Goal: Information Seeking & Learning: Learn about a topic

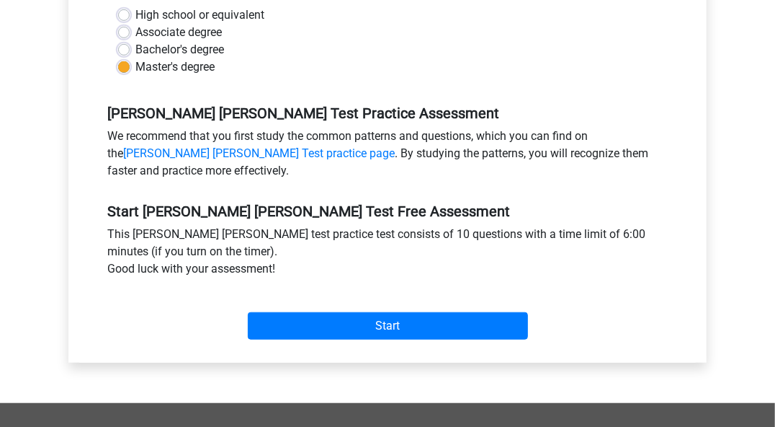
scroll to position [577, 0]
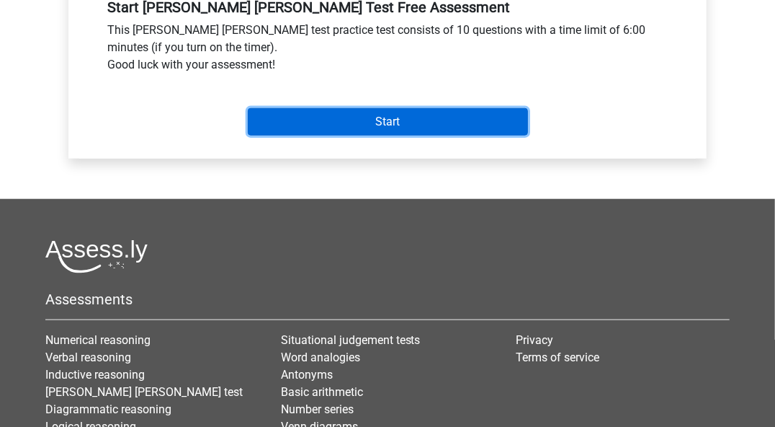
click at [397, 108] on input "Start" at bounding box center [388, 121] width 280 height 27
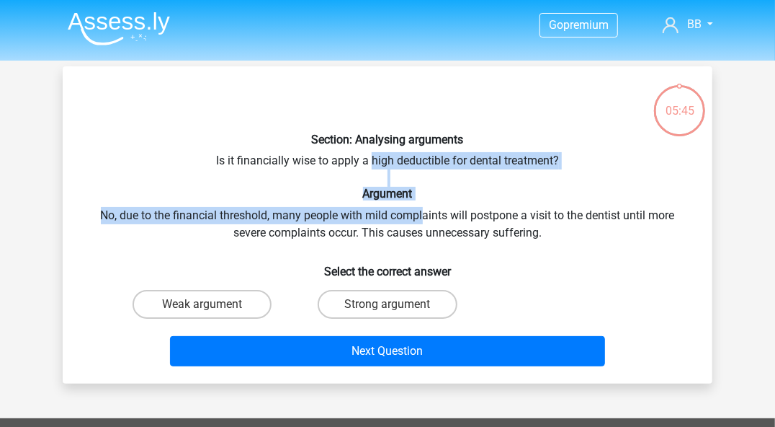
drag, startPoint x: 393, startPoint y: 168, endPoint x: 422, endPoint y: 203, distance: 45.5
click at [422, 203] on div "Section: Analysing arguments Is it financially wise to apply a high deductible …" at bounding box center [387, 225] width 639 height 294
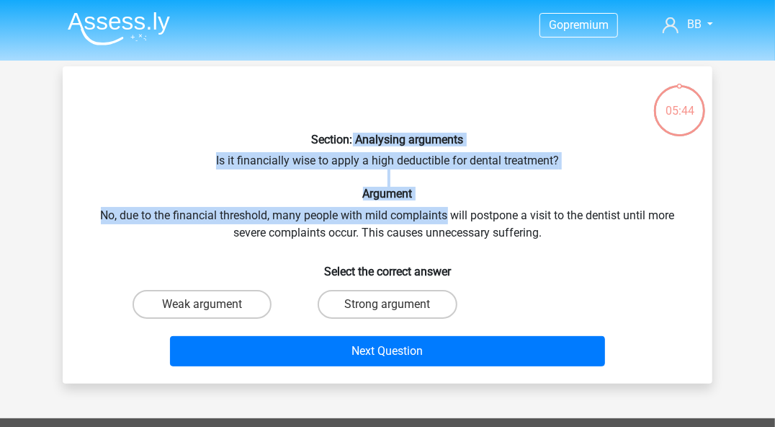
drag, startPoint x: 422, startPoint y: 203, endPoint x: 352, endPoint y: 143, distance: 92.1
click at [352, 143] on div "Section: Analysing arguments Is it financially wise to apply a high deductible …" at bounding box center [387, 225] width 639 height 294
click at [352, 143] on h6 "Section: Analysing arguments" at bounding box center [388, 140] width 604 height 14
drag, startPoint x: 352, startPoint y: 143, endPoint x: 457, endPoint y: 217, distance: 128.4
click at [457, 217] on div "Section: Analysing arguments Is it financially wise to apply a high deductible …" at bounding box center [387, 225] width 639 height 294
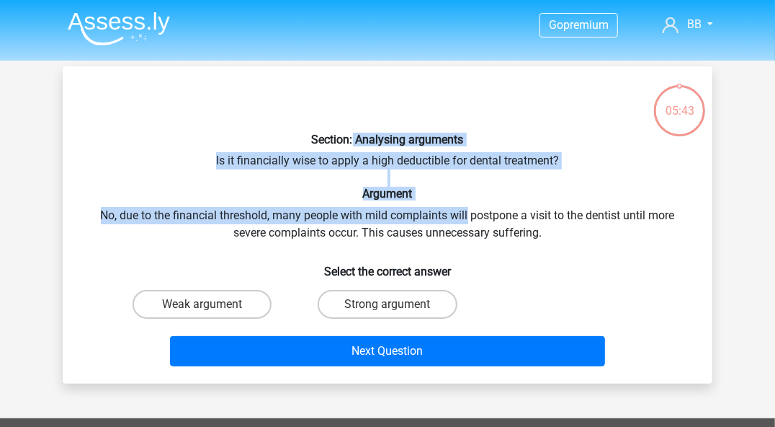
click at [457, 217] on div "Section: Analysing arguments Is it financially wise to apply a high deductible …" at bounding box center [387, 225] width 639 height 294
drag, startPoint x: 457, startPoint y: 217, endPoint x: 316, endPoint y: 136, distance: 162.1
click at [316, 136] on div "Section: Analysing arguments Is it financially wise to apply a high deductible …" at bounding box center [387, 225] width 639 height 294
click at [316, 136] on h6 "Section: Analysing arguments" at bounding box center [388, 140] width 604 height 14
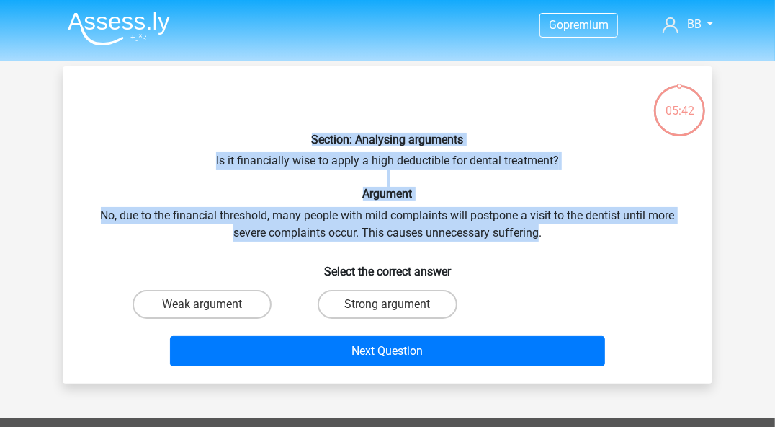
drag, startPoint x: 316, startPoint y: 136, endPoint x: 500, endPoint y: 234, distance: 208.0
click at [500, 234] on div "Section: Analysing arguments Is it financially wise to apply a high deductible …" at bounding box center [387, 225] width 639 height 294
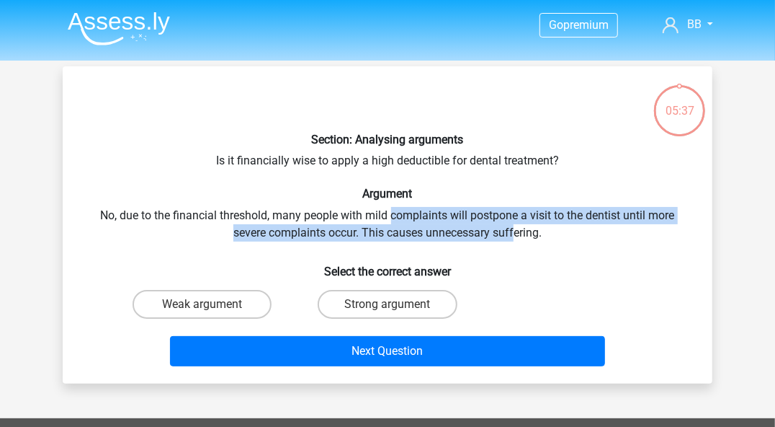
drag, startPoint x: 401, startPoint y: 218, endPoint x: 514, endPoint y: 239, distance: 114.2
click at [514, 239] on div "Section: Analysing arguments Is it financially wise to apply a high deductible …" at bounding box center [387, 225] width 639 height 294
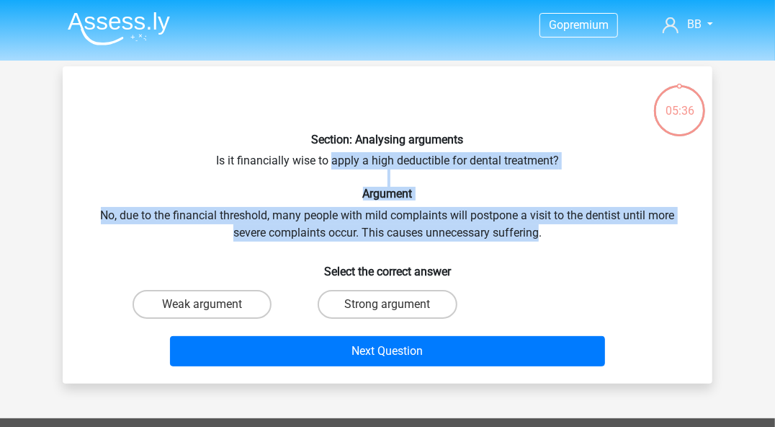
drag, startPoint x: 514, startPoint y: 239, endPoint x: 340, endPoint y: 153, distance: 193.7
click at [340, 153] on div "Section: Analysing arguments Is it financially wise to apply a high deductible …" at bounding box center [387, 225] width 639 height 294
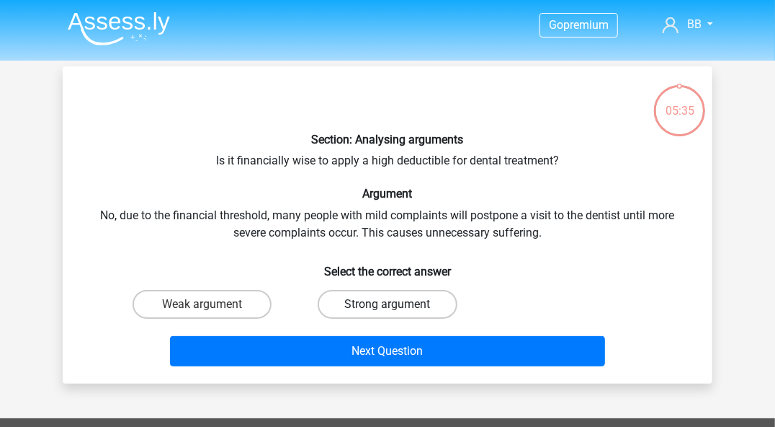
click at [430, 308] on label "Strong argument" at bounding box center [387, 304] width 139 height 29
click at [397, 308] on input "Strong argument" at bounding box center [392, 308] width 9 height 9
radio input "true"
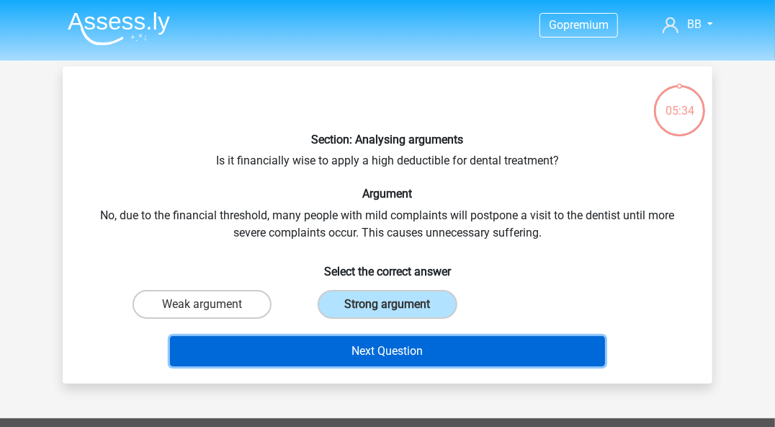
click at [419, 342] on button "Next Question" at bounding box center [388, 351] width 436 height 30
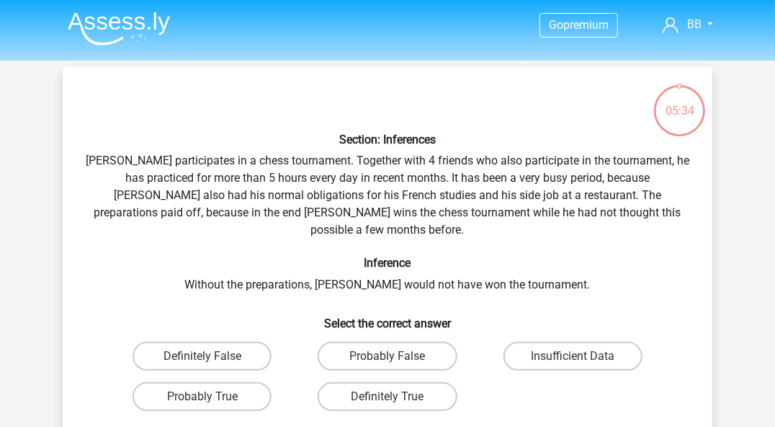
scroll to position [66, 0]
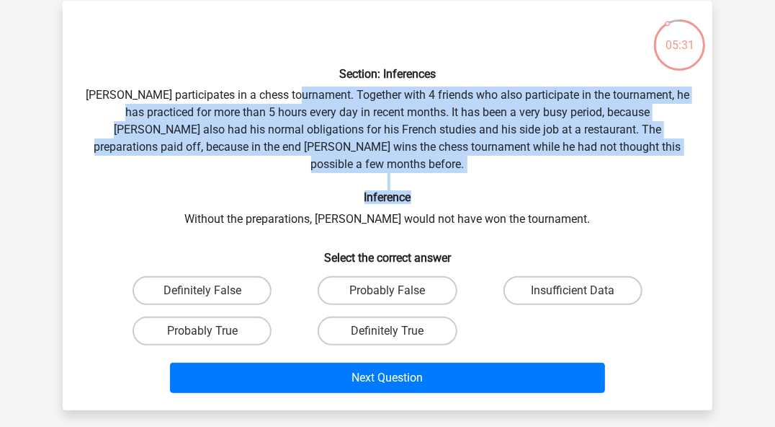
drag, startPoint x: 310, startPoint y: 92, endPoint x: 435, endPoint y: 178, distance: 151.7
click at [435, 178] on div "Section: Inferences Pablo participates in a chess tournament. Together with 4 f…" at bounding box center [387, 205] width 639 height 386
click at [435, 190] on h6 "Inference" at bounding box center [388, 197] width 604 height 14
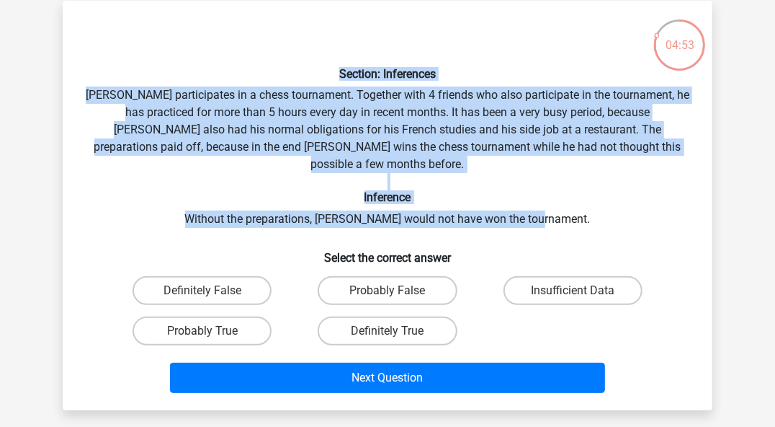
drag, startPoint x: 585, startPoint y: 203, endPoint x: 98, endPoint y: 76, distance: 503.4
click at [98, 76] on div "Section: Inferences Pablo participates in a chess tournament. Together with 4 f…" at bounding box center [387, 205] width 639 height 386
copy div "Section: Inferences Pablo participates in a chess tournament. Together with 4 f…"
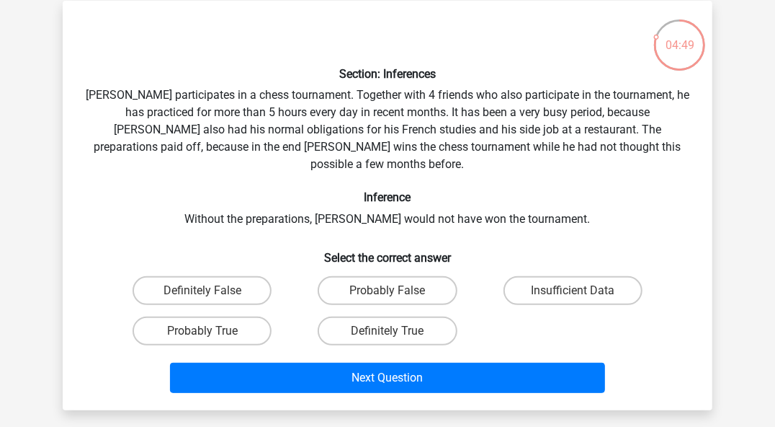
click at [467, 211] on div "Section: Inferences Pablo participates in a chess tournament. Together with 4 f…" at bounding box center [387, 205] width 639 height 386
click at [221, 316] on label "Probably True" at bounding box center [202, 330] width 139 height 29
click at [212, 331] on input "Probably True" at bounding box center [207, 335] width 9 height 9
radio input "true"
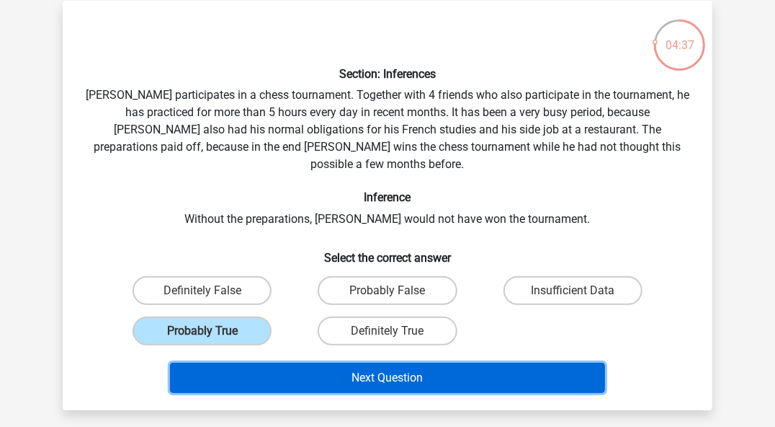
click at [416, 363] on button "Next Question" at bounding box center [388, 378] width 436 height 30
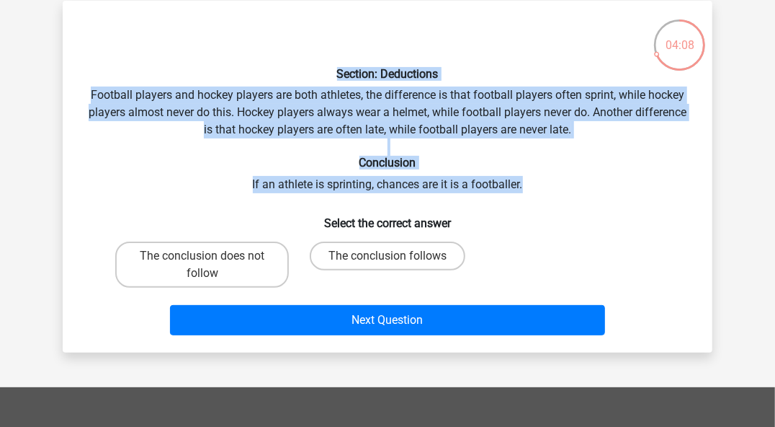
drag, startPoint x: 530, startPoint y: 183, endPoint x: 103, endPoint y: 71, distance: 441.0
click at [103, 71] on div "Section: Deductions Football players and hockey players are both athletes, the …" at bounding box center [387, 176] width 639 height 329
copy div "Section: Deductions Football players and hockey players are both athletes, the …"
click at [99, 126] on div "Section: Deductions Football players and hockey players are both athletes, the …" at bounding box center [387, 176] width 639 height 329
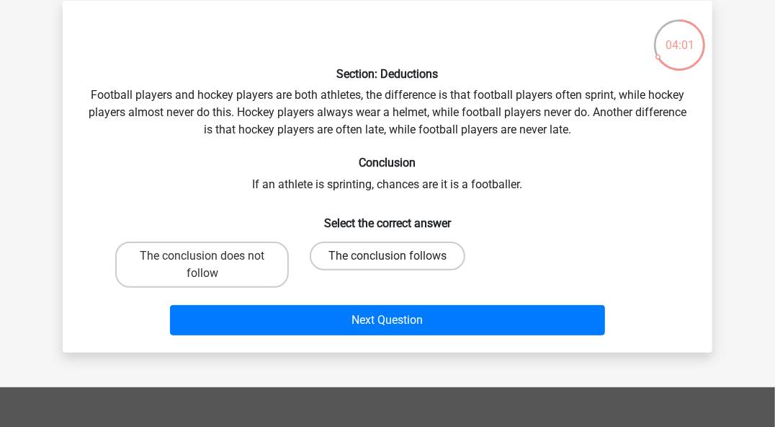
click at [379, 262] on label "The conclusion follows" at bounding box center [388, 255] width 156 height 29
click at [388, 262] on input "The conclusion follows" at bounding box center [392, 260] width 9 height 9
radio input "true"
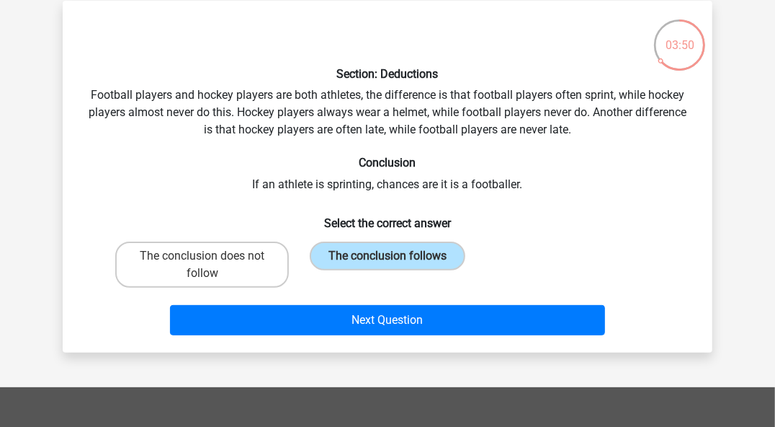
click at [105, 205] on h6 "Select the correct answer" at bounding box center [388, 217] width 604 height 25
click at [107, 164] on h6 "Conclusion" at bounding box center [388, 163] width 604 height 14
click at [185, 244] on label "The conclusion does not follow" at bounding box center [202, 264] width 174 height 46
click at [203, 256] on input "The conclusion does not follow" at bounding box center [207, 260] width 9 height 9
radio input "true"
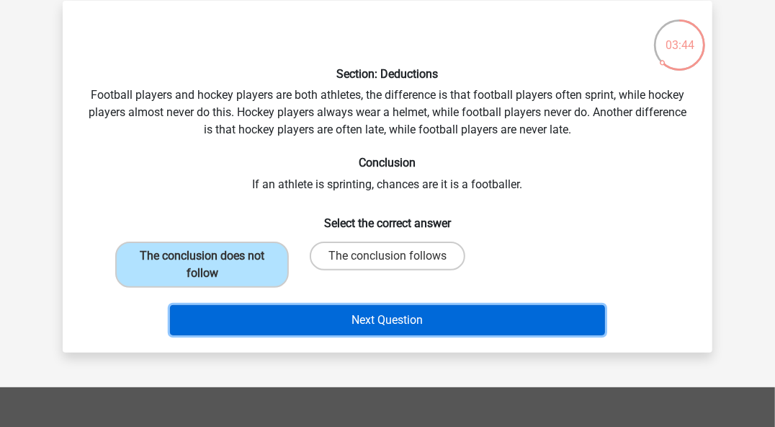
click at [425, 327] on button "Next Question" at bounding box center [388, 320] width 436 height 30
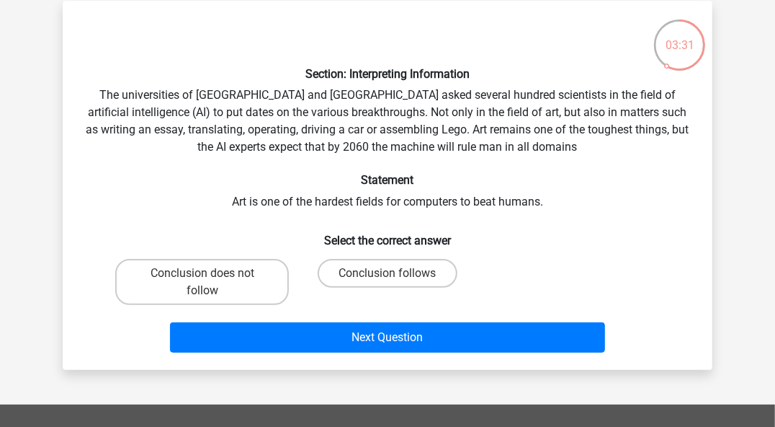
click at [84, 147] on div "Section: Interpreting Information The universities of Oxford and Yale asked sev…" at bounding box center [387, 185] width 639 height 346
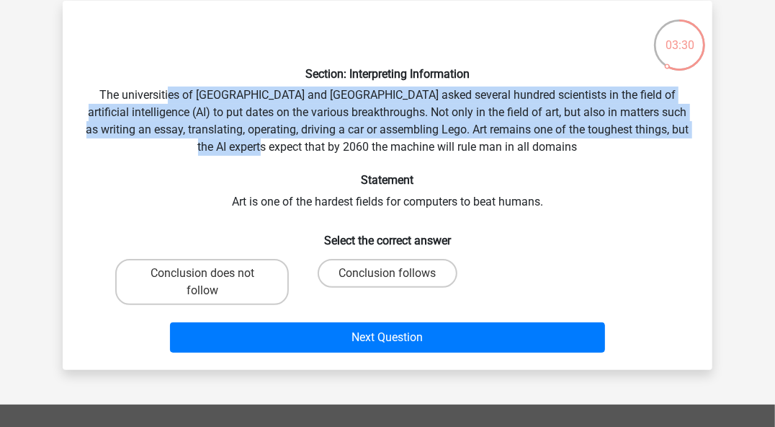
drag, startPoint x: 175, startPoint y: 102, endPoint x: 350, endPoint y: 148, distance: 180.2
click at [349, 148] on div "Section: Interpreting Information The universities of Oxford and Yale asked sev…" at bounding box center [387, 185] width 639 height 346
click at [350, 148] on div "Section: Interpreting Information The universities of Oxford and Yale asked sev…" at bounding box center [387, 185] width 639 height 346
drag, startPoint x: 350, startPoint y: 148, endPoint x: 277, endPoint y: 92, distance: 91.4
click at [277, 92] on div "Section: Interpreting Information The universities of Oxford and Yale asked sev…" at bounding box center [387, 185] width 639 height 346
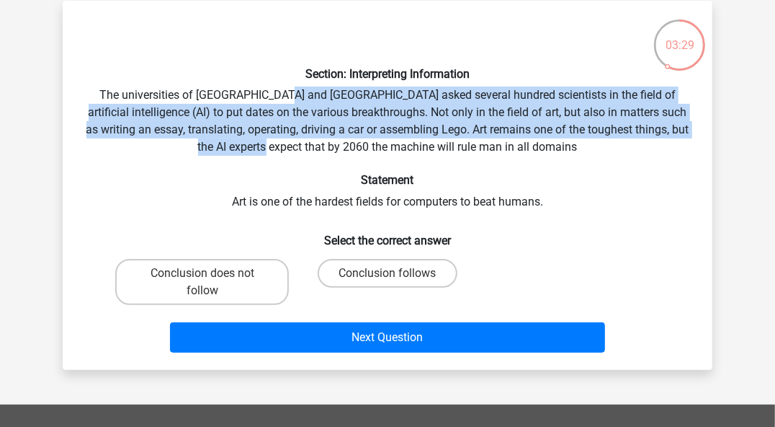
click at [277, 92] on div "Section: Interpreting Information The universities of Oxford and Yale asked sev…" at bounding box center [387, 185] width 639 height 346
drag, startPoint x: 277, startPoint y: 92, endPoint x: 456, endPoint y: 145, distance: 186.5
click at [456, 145] on div "Section: Interpreting Information The universities of Oxford and Yale asked sev…" at bounding box center [387, 185] width 639 height 346
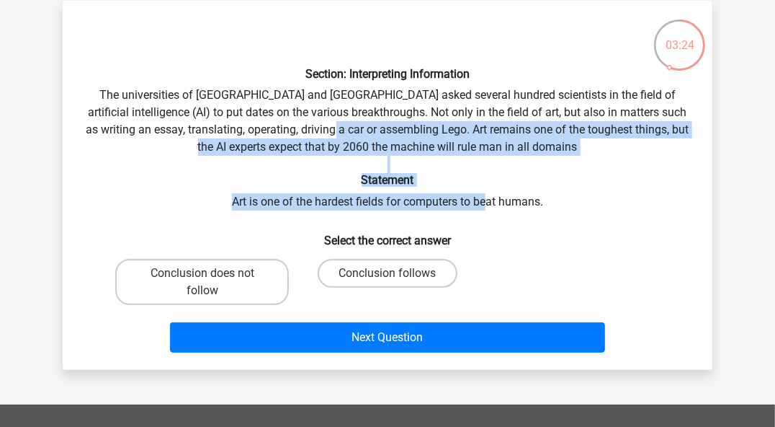
drag, startPoint x: 387, startPoint y: 133, endPoint x: 486, endPoint y: 201, distance: 120.2
click at [486, 201] on div "Section: Interpreting Information The universities of Oxford and Yale asked sev…" at bounding box center [387, 185] width 639 height 346
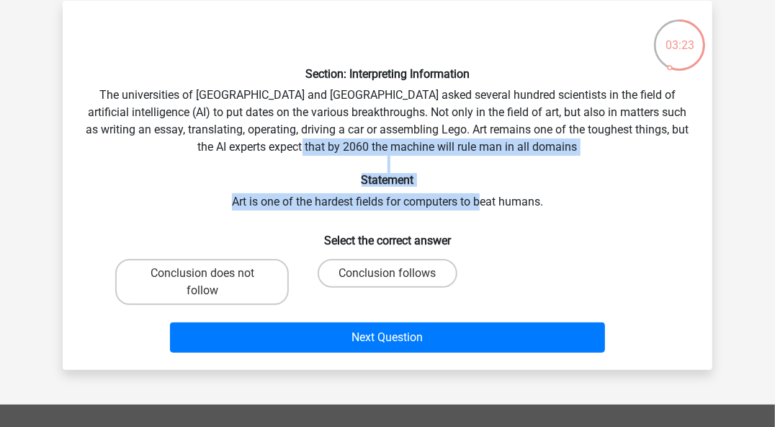
drag, startPoint x: 427, startPoint y: 161, endPoint x: 384, endPoint y: 133, distance: 51.0
click at [385, 133] on div "Section: Interpreting Information The universities of Oxford and Yale asked sev…" at bounding box center [387, 185] width 639 height 346
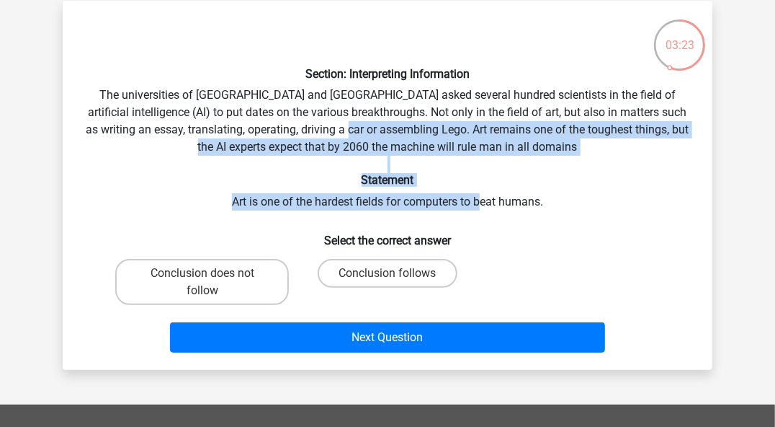
click at [383, 133] on div "Section: Interpreting Information The universities of Oxford and Yale asked sev…" at bounding box center [387, 185] width 639 height 346
click at [386, 281] on label "Conclusion follows" at bounding box center [387, 273] width 139 height 29
click at [388, 281] on input "Conclusion follows" at bounding box center [392, 277] width 9 height 9
radio input "true"
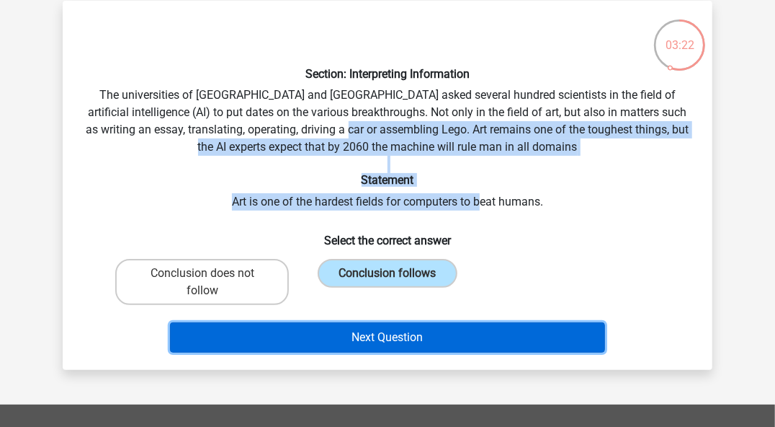
click at [378, 339] on button "Next Question" at bounding box center [388, 337] width 436 height 30
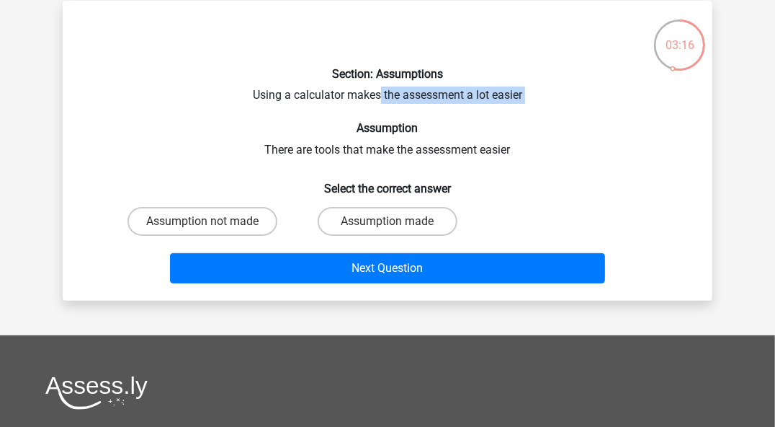
drag, startPoint x: 379, startPoint y: 89, endPoint x: 476, endPoint y: 106, distance: 98.0
click at [476, 106] on div "Section: Assumptions Using a calculator makes the assessment a lot easier Assum…" at bounding box center [387, 150] width 639 height 277
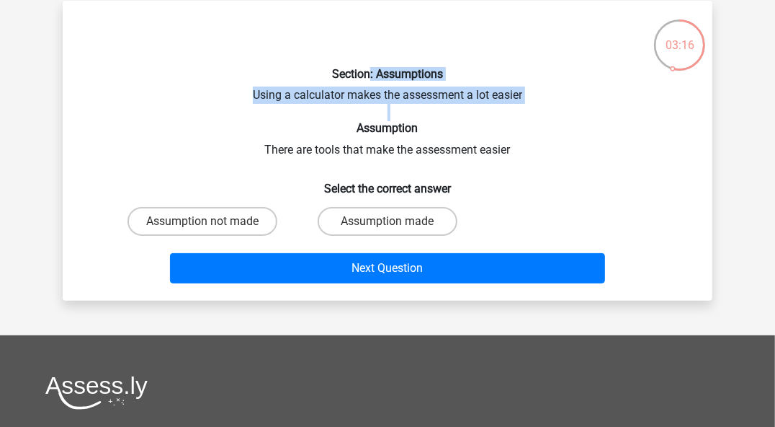
drag, startPoint x: 476, startPoint y: 106, endPoint x: 370, endPoint y: 65, distance: 113.0
click at [370, 65] on div "Section: Assumptions Using a calculator makes the assessment a lot easier Assum…" at bounding box center [387, 150] width 639 height 277
drag, startPoint x: 370, startPoint y: 65, endPoint x: 449, endPoint y: 127, distance: 100.1
click at [449, 127] on div "Section: Assumptions Using a calculator makes the assessment a lot easier Assum…" at bounding box center [387, 150] width 639 height 277
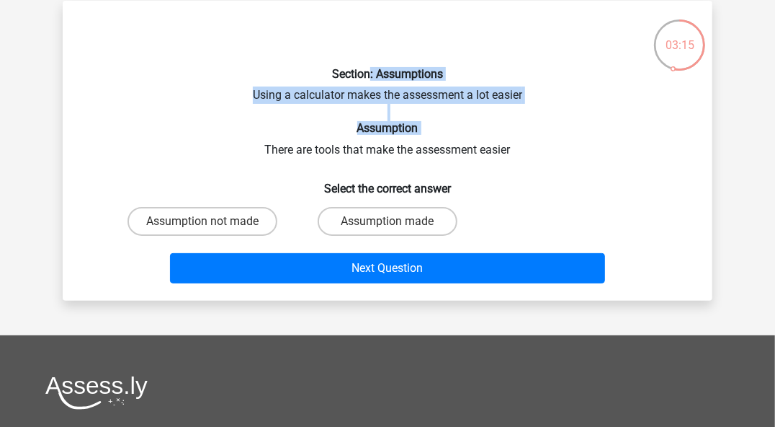
click at [450, 127] on h6 "Assumption" at bounding box center [388, 128] width 604 height 14
drag, startPoint x: 439, startPoint y: 127, endPoint x: 368, endPoint y: 57, distance: 99.9
click at [368, 57] on div "Section: Assumptions Using a calculator makes the assessment a lot easier Assum…" at bounding box center [387, 150] width 639 height 277
drag, startPoint x: 368, startPoint y: 57, endPoint x: 412, endPoint y: 111, distance: 69.7
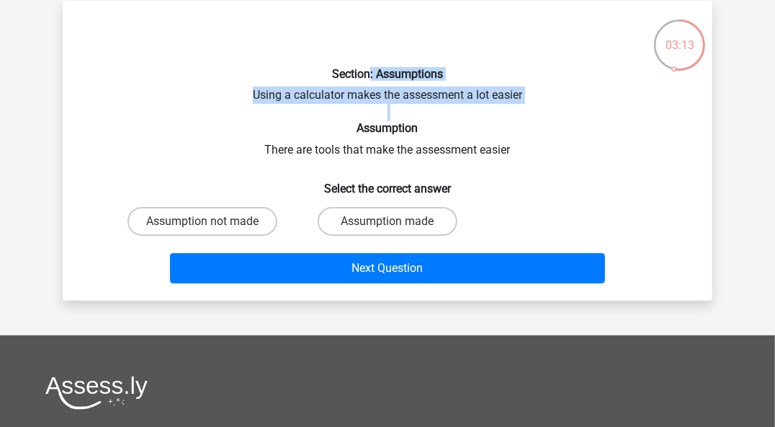
click at [412, 111] on div "Section: Assumptions Using a calculator makes the assessment a lot easier Assum…" at bounding box center [387, 150] width 639 height 277
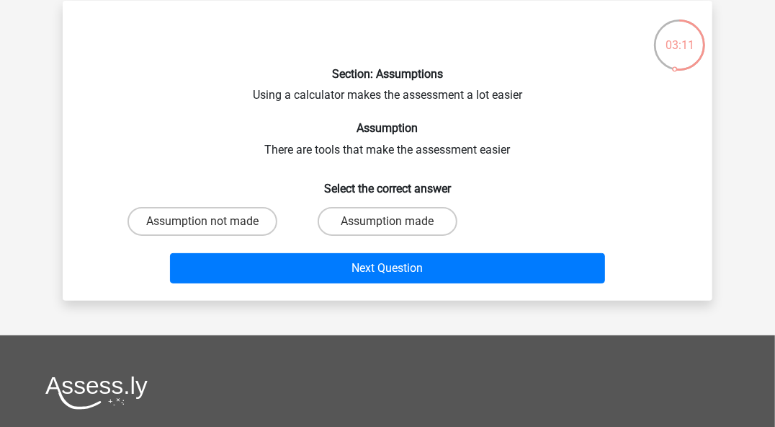
click at [393, 223] on input "Assumption made" at bounding box center [392, 225] width 9 height 9
radio input "true"
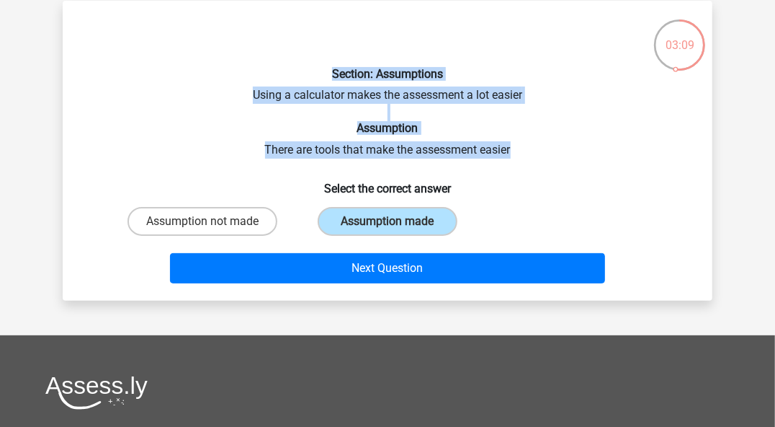
drag, startPoint x: 519, startPoint y: 156, endPoint x: 317, endPoint y: 74, distance: 217.6
click at [317, 74] on div "Section: Assumptions Using a calculator makes the assessment a lot easier Assum…" at bounding box center [387, 150] width 639 height 277
copy div "Section: Assumptions Using a calculator makes the assessment a lot easier Assum…"
click at [97, 118] on div "Section: Assumptions Using a calculator makes the assessment a lot easier Assum…" at bounding box center [387, 150] width 639 height 277
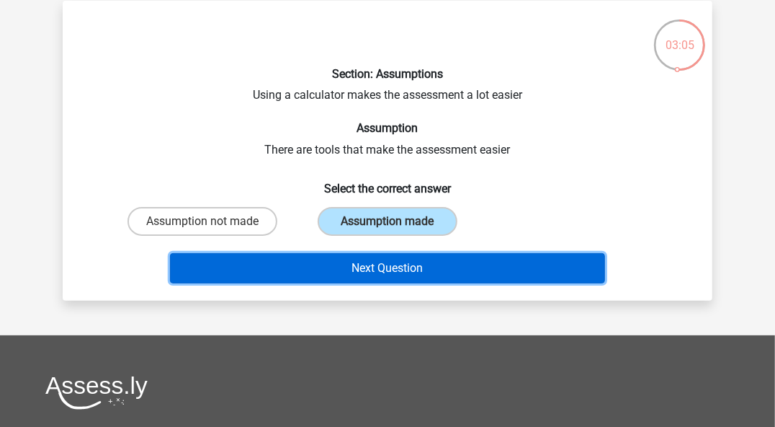
click at [432, 270] on button "Next Question" at bounding box center [388, 268] width 436 height 30
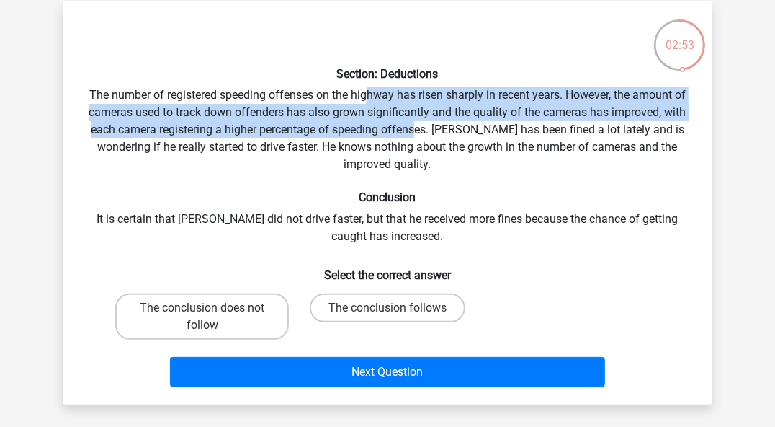
drag, startPoint x: 418, startPoint y: 126, endPoint x: 368, endPoint y: 94, distance: 59.4
click at [368, 94] on div "Section: Deductions The number of registered speeding offenses on the highway h…" at bounding box center [387, 202] width 639 height 381
drag, startPoint x: 368, startPoint y: 94, endPoint x: 445, endPoint y: 136, distance: 88.1
click at [445, 136] on div "Section: Deductions The number of registered speeding offenses on the highway h…" at bounding box center [387, 202] width 639 height 381
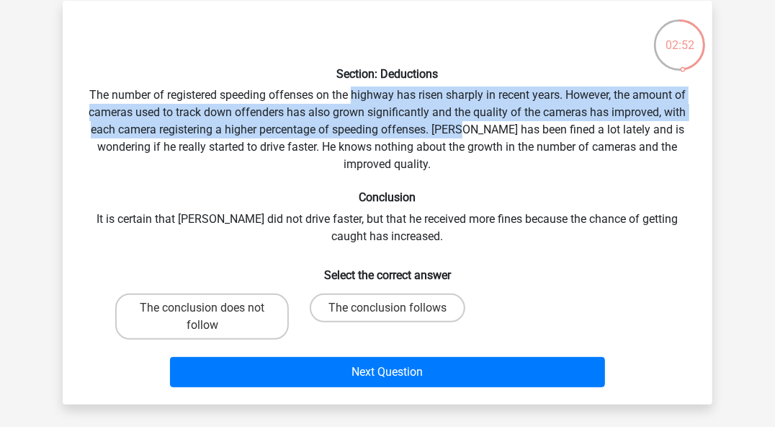
click at [445, 136] on div "Section: Deductions The number of registered speeding offenses on the highway h…" at bounding box center [387, 202] width 639 height 381
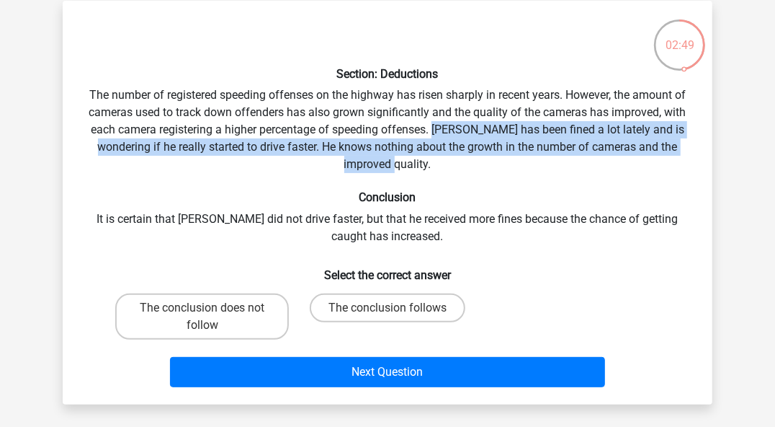
drag, startPoint x: 434, startPoint y: 124, endPoint x: 461, endPoint y: 161, distance: 45.8
click at [461, 161] on div "Section: Deductions The number of registered speeding offenses on the highway h…" at bounding box center [387, 202] width 639 height 381
drag, startPoint x: 461, startPoint y: 161, endPoint x: 440, endPoint y: 125, distance: 41.7
click at [440, 125] on div "Section: Deductions The number of registered speeding offenses on the highway h…" at bounding box center [387, 202] width 639 height 381
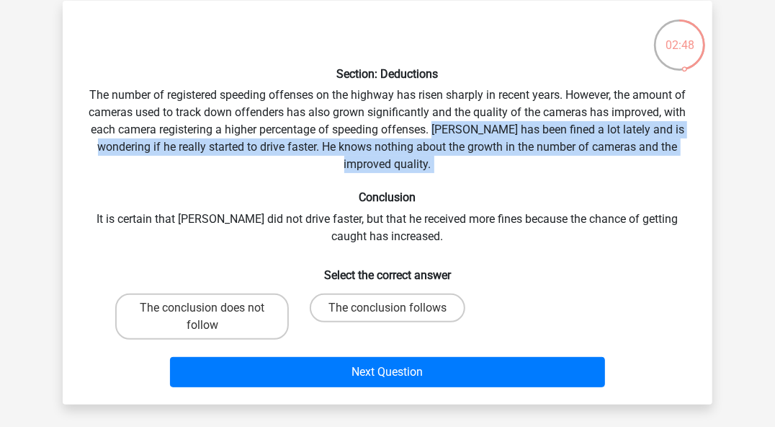
click at [440, 125] on div "Section: Deductions The number of registered speeding offenses on the highway h…" at bounding box center [387, 202] width 639 height 381
drag, startPoint x: 440, startPoint y: 125, endPoint x: 492, endPoint y: 172, distance: 69.4
click at [492, 172] on div "Section: Deductions The number of registered speeding offenses on the highway h…" at bounding box center [387, 202] width 639 height 381
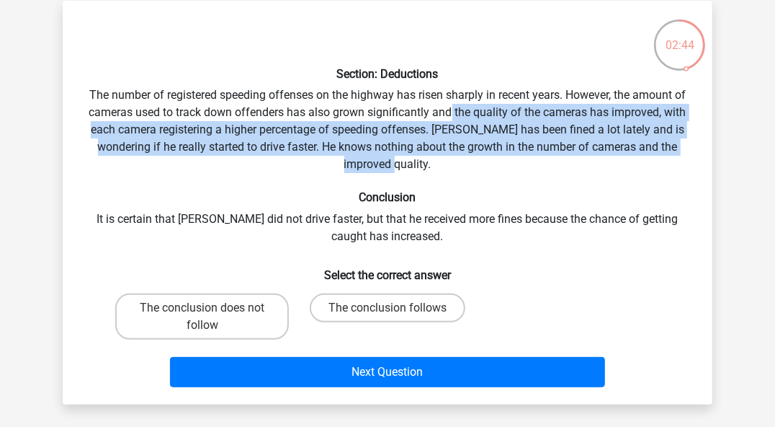
drag, startPoint x: 492, startPoint y: 163, endPoint x: 453, endPoint y: 110, distance: 66.0
click at [453, 110] on div "Section: Deductions The number of registered speeding offenses on the highway h…" at bounding box center [387, 202] width 639 height 381
click at [452, 109] on div "Section: Deductions The number of registered speeding offenses on the highway h…" at bounding box center [387, 202] width 639 height 381
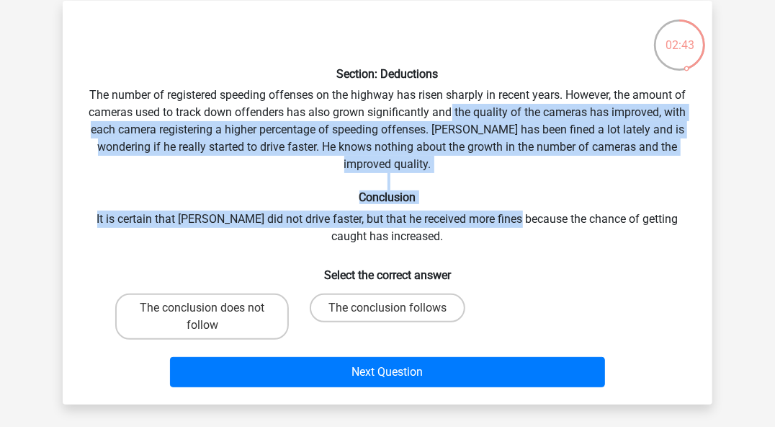
drag, startPoint x: 452, startPoint y: 109, endPoint x: 498, endPoint y: 220, distance: 120.2
click at [498, 220] on div "Section: Deductions The number of registered speeding offenses on the highway h…" at bounding box center [387, 202] width 639 height 381
drag, startPoint x: 498, startPoint y: 220, endPoint x: 416, endPoint y: 111, distance: 136.4
click at [416, 111] on div "Section: Deductions The number of registered speeding offenses on the highway h…" at bounding box center [387, 202] width 639 height 381
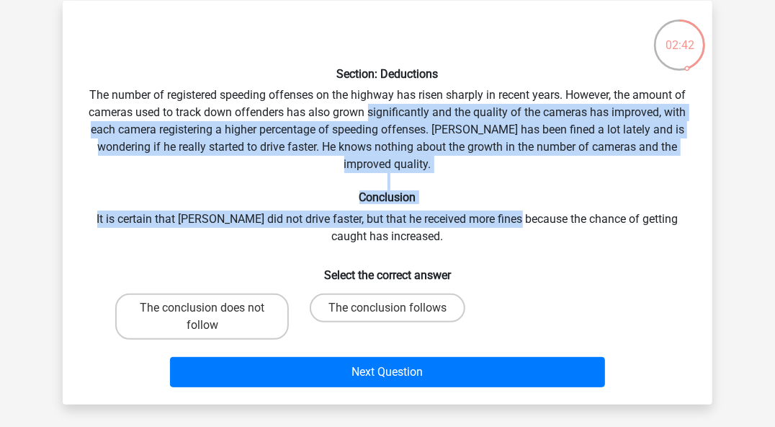
click at [416, 111] on div "Section: Deductions The number of registered speeding offenses on the highway h…" at bounding box center [387, 202] width 639 height 381
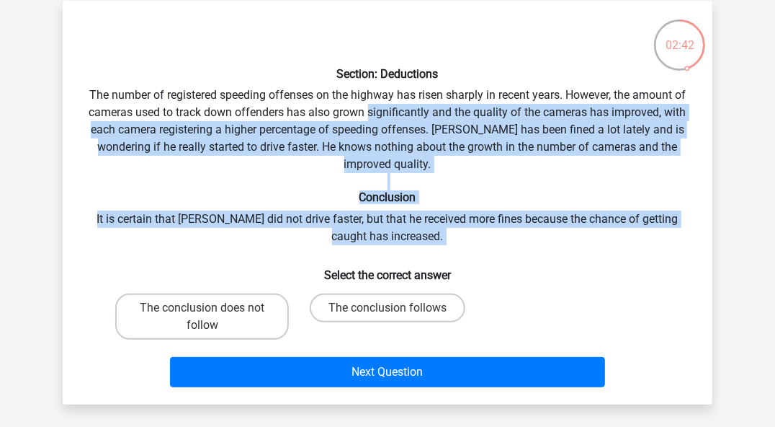
drag, startPoint x: 416, startPoint y: 111, endPoint x: 526, endPoint y: 231, distance: 163.2
click at [526, 231] on div "Section: Deductions The number of registered speeding offenses on the highway h…" at bounding box center [387, 202] width 639 height 381
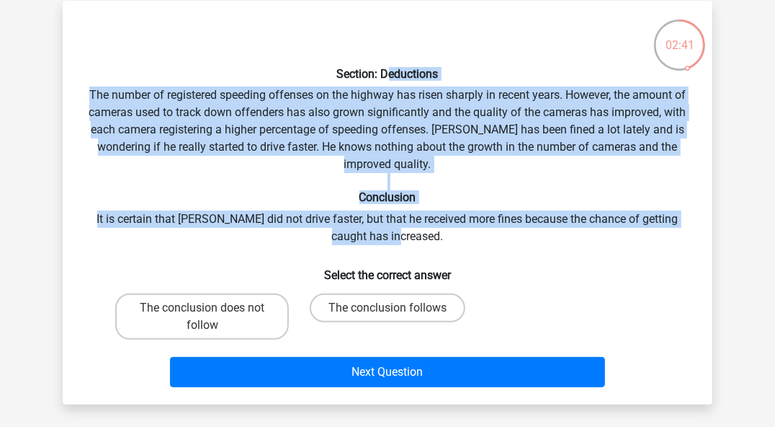
drag, startPoint x: 502, startPoint y: 199, endPoint x: 391, endPoint y: 76, distance: 166.3
click at [391, 76] on div "Section: Deductions The number of registered speeding offenses on the highway h…" at bounding box center [387, 202] width 639 height 381
click at [391, 76] on h6 "Section: Deductions" at bounding box center [388, 74] width 604 height 14
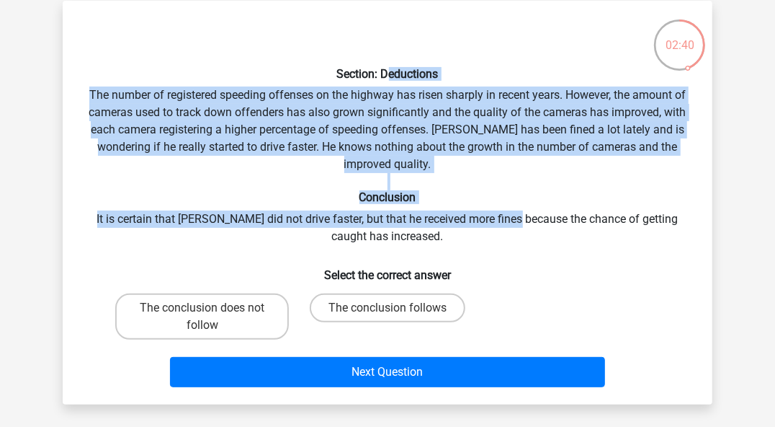
drag, startPoint x: 414, startPoint y: 108, endPoint x: 509, endPoint y: 213, distance: 141.9
click at [509, 213] on div "Section: Deductions The number of registered speeding offenses on the highway h…" at bounding box center [387, 202] width 639 height 381
drag, startPoint x: 509, startPoint y: 213, endPoint x: 357, endPoint y: 64, distance: 212.5
click at [357, 64] on div "Section: Deductions The number of registered speeding offenses on the highway h…" at bounding box center [387, 202] width 639 height 381
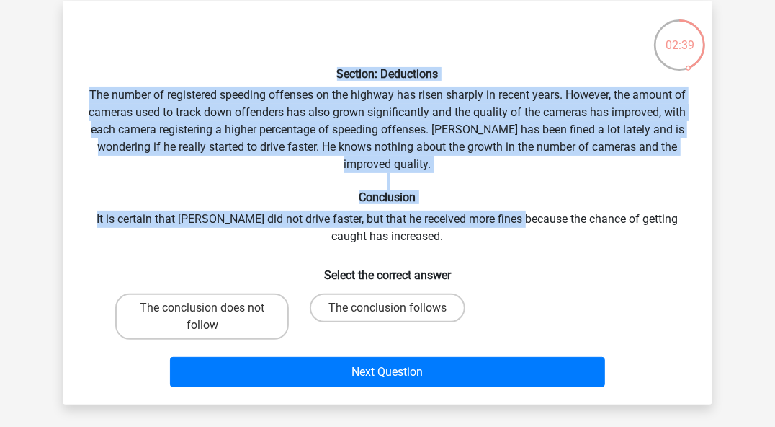
click at [357, 65] on div "Section: Deductions The number of registered speeding offenses on the highway h…" at bounding box center [387, 202] width 639 height 381
click at [489, 190] on h6 "Conclusion" at bounding box center [388, 197] width 604 height 14
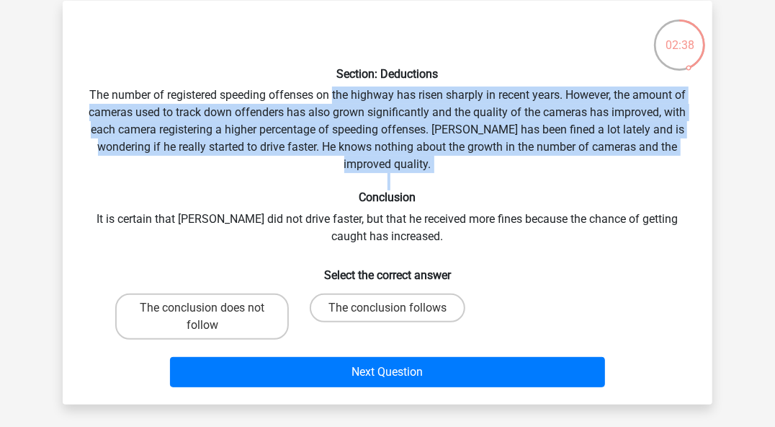
drag, startPoint x: 489, startPoint y: 189, endPoint x: 342, endPoint y: 81, distance: 183.1
click at [342, 81] on div "Section: Deductions The number of registered speeding offenses on the highway h…" at bounding box center [387, 202] width 639 height 381
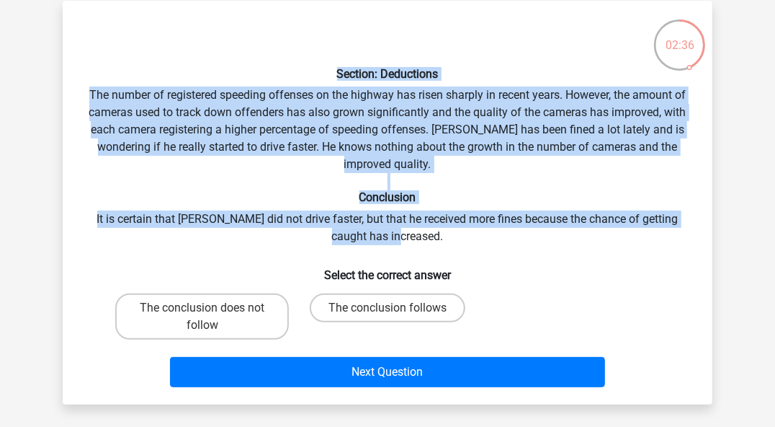
drag, startPoint x: 424, startPoint y: 235, endPoint x: 327, endPoint y: 73, distance: 188.7
click at [327, 73] on div "Section: Deductions The number of registered speeding offenses on the highway h…" at bounding box center [387, 202] width 639 height 381
copy div "Section: Deductions The number of registered speeding offenses on the highway h…"
click at [74, 231] on div "Section: Deductions The number of registered speeding offenses on the highway h…" at bounding box center [387, 202] width 639 height 381
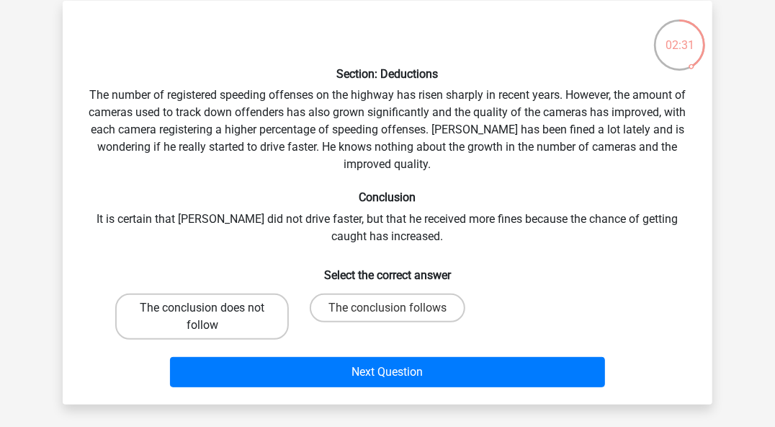
click at [207, 298] on label "The conclusion does not follow" at bounding box center [202, 316] width 174 height 46
click at [207, 308] on input "The conclusion does not follow" at bounding box center [207, 312] width 9 height 9
radio input "true"
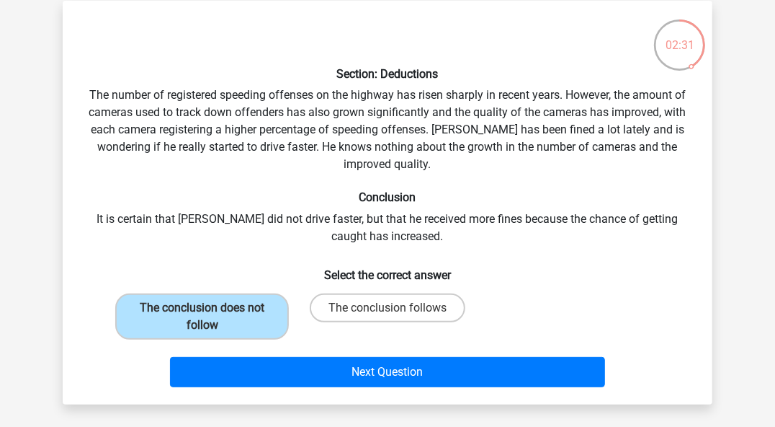
click at [204, 310] on input "The conclusion does not follow" at bounding box center [207, 312] width 9 height 9
click at [101, 190] on h6 "Conclusion" at bounding box center [388, 197] width 604 height 14
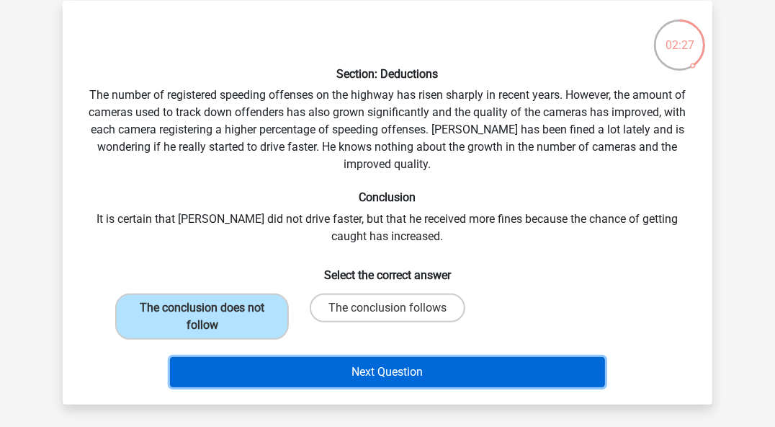
click at [324, 372] on button "Next Question" at bounding box center [388, 372] width 436 height 30
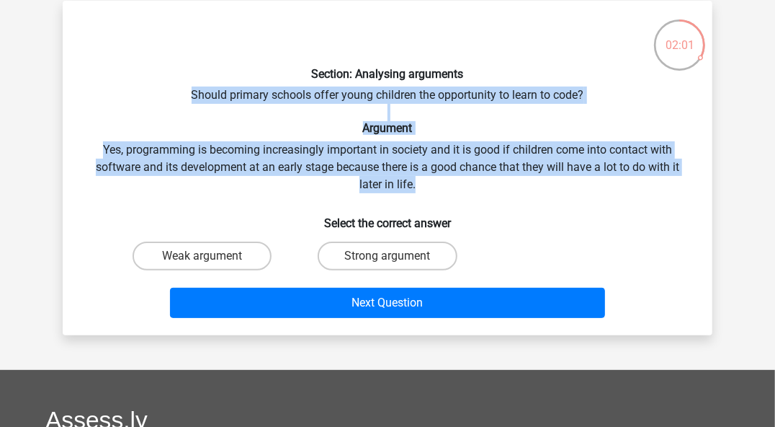
drag, startPoint x: 426, startPoint y: 186, endPoint x: 191, endPoint y: 93, distance: 252.7
click at [191, 93] on div "Section: Analysing arguments Should primary schools offer young children the op…" at bounding box center [387, 167] width 639 height 311
copy div "Should primary schools offer young children the opportunity to learn to code? A…"
click at [109, 174] on div "Section: Analysing arguments Should primary schools offer young children the op…" at bounding box center [387, 167] width 639 height 311
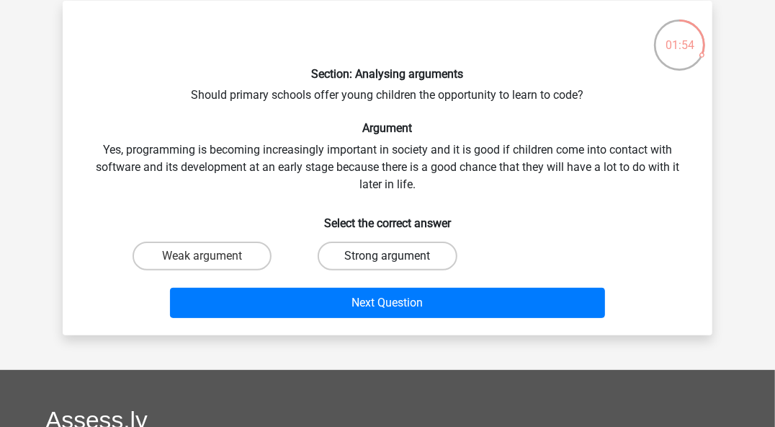
click at [419, 253] on label "Strong argument" at bounding box center [387, 255] width 139 height 29
click at [397, 256] on input "Strong argument" at bounding box center [392, 260] width 9 height 9
radio input "true"
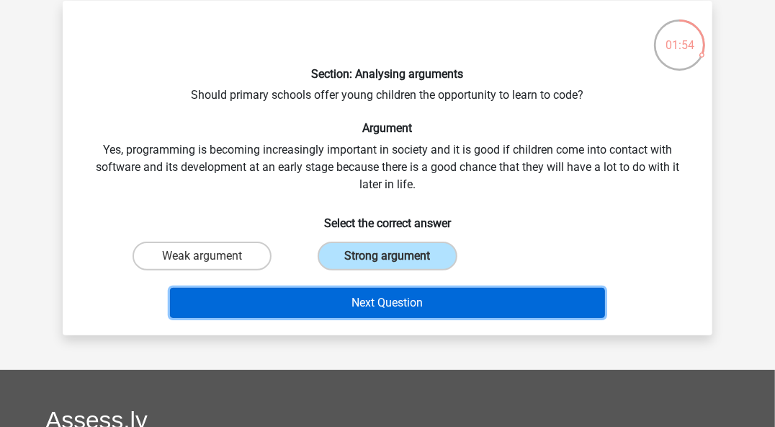
click at [430, 308] on button "Next Question" at bounding box center [388, 303] width 436 height 30
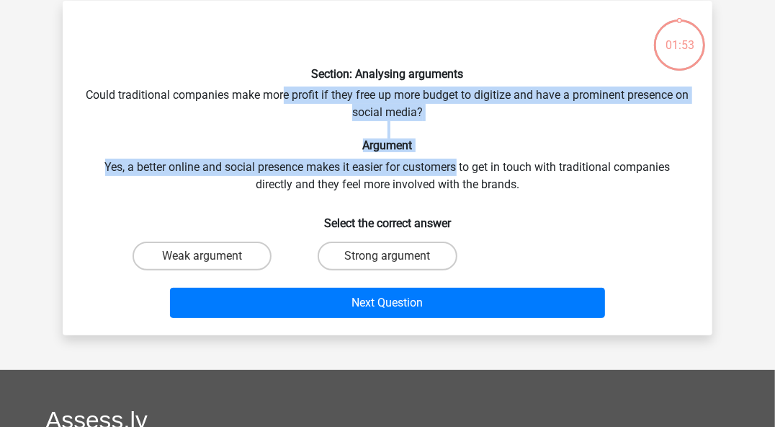
drag, startPoint x: 295, startPoint y: 99, endPoint x: 461, endPoint y: 156, distance: 176.2
click at [461, 156] on div "Section: Analysing arguments Could traditional companies make more profit if th…" at bounding box center [387, 167] width 639 height 311
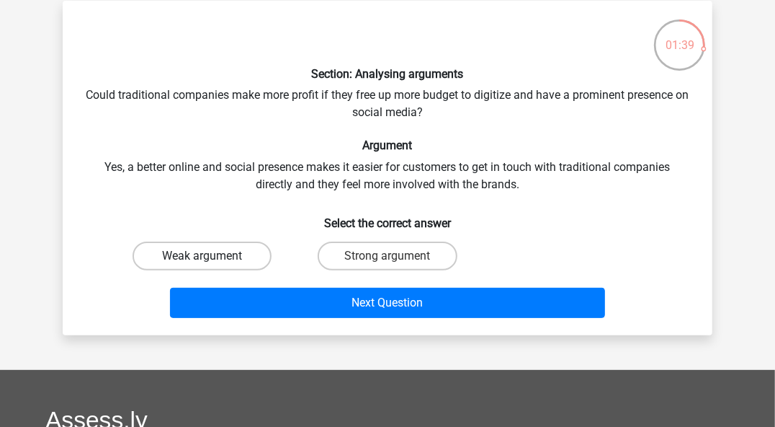
click at [176, 252] on label "Weak argument" at bounding box center [202, 255] width 139 height 29
click at [203, 256] on input "Weak argument" at bounding box center [207, 260] width 9 height 9
radio input "true"
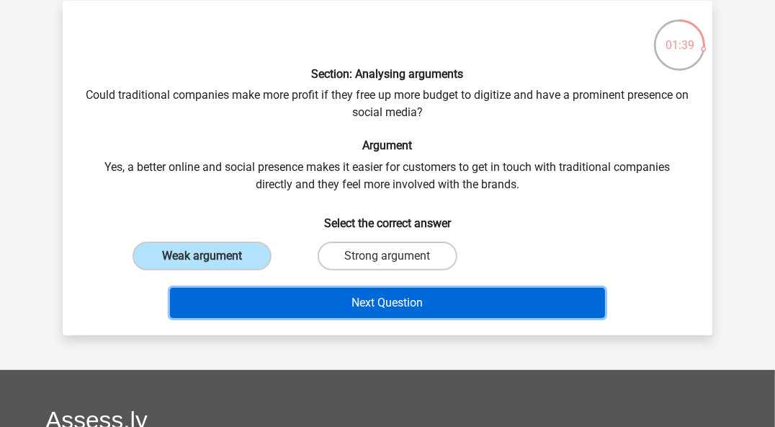
click at [376, 295] on button "Next Question" at bounding box center [388, 303] width 436 height 30
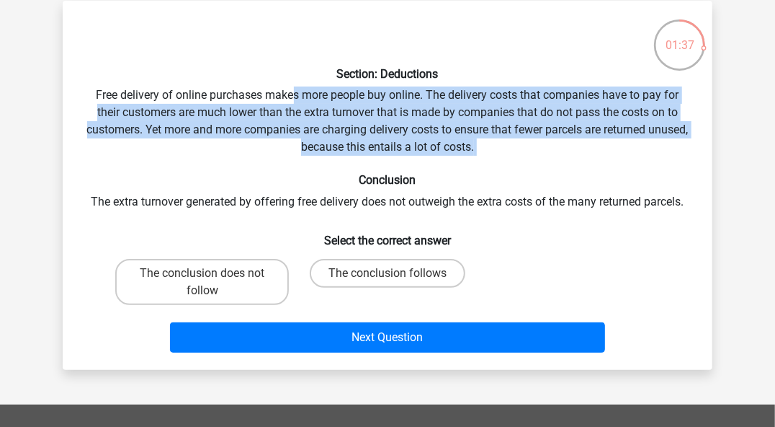
drag, startPoint x: 294, startPoint y: 95, endPoint x: 453, endPoint y: 163, distance: 172.4
click at [453, 163] on div "Section: Deductions Free delivery of online purchases makes more people buy onl…" at bounding box center [387, 185] width 639 height 346
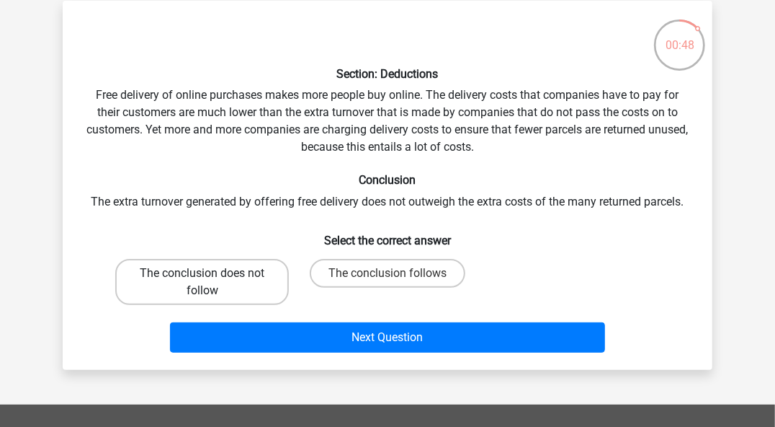
click at [158, 268] on label "The conclusion does not follow" at bounding box center [202, 282] width 174 height 46
click at [203, 273] on input "The conclusion does not follow" at bounding box center [207, 277] width 9 height 9
radio input "true"
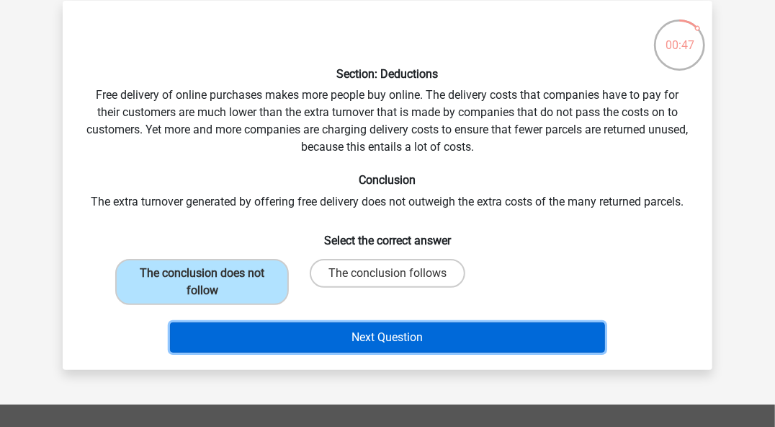
click at [365, 331] on button "Next Question" at bounding box center [388, 337] width 436 height 30
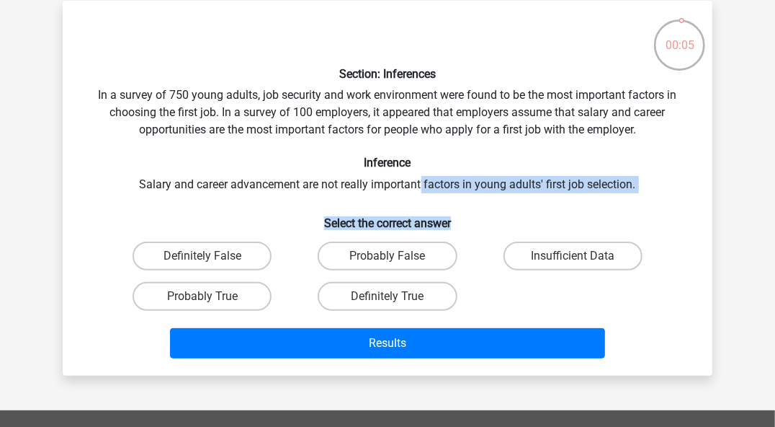
drag, startPoint x: 422, startPoint y: 186, endPoint x: 487, endPoint y: 193, distance: 66.0
click at [487, 193] on div "Section: Inferences In a survey of 750 young adults, job security and work envi…" at bounding box center [387, 188] width 639 height 352
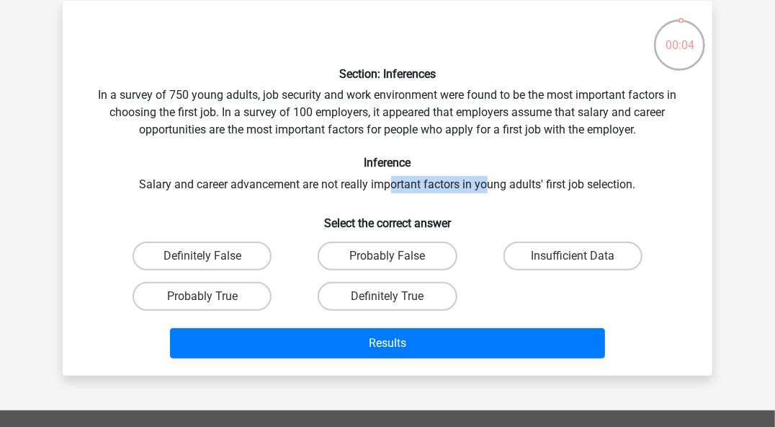
drag, startPoint x: 487, startPoint y: 188, endPoint x: 383, endPoint y: 171, distance: 105.9
click at [383, 171] on div "Section: Inferences In a survey of 750 young adults, job security and work envi…" at bounding box center [387, 188] width 639 height 352
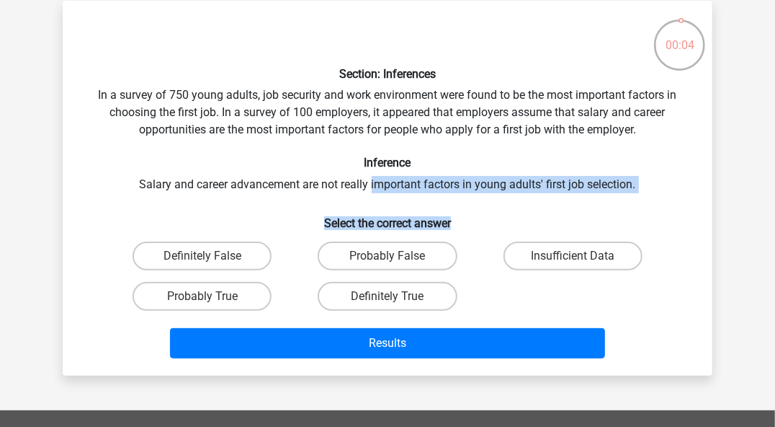
drag, startPoint x: 383, startPoint y: 171, endPoint x: 489, endPoint y: 200, distance: 109.8
click at [489, 200] on div "Section: Inferences In a survey of 750 young adults, job security and work envi…" at bounding box center [387, 188] width 639 height 352
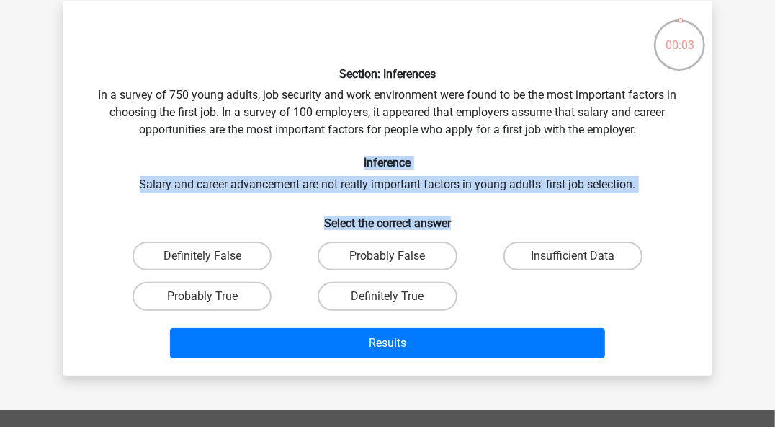
drag, startPoint x: 489, startPoint y: 200, endPoint x: 344, endPoint y: 159, distance: 150.4
click at [344, 159] on div "Section: Inferences In a survey of 750 young adults, job security and work envi…" at bounding box center [387, 188] width 639 height 352
click at [344, 159] on h6 "Inference" at bounding box center [388, 163] width 604 height 14
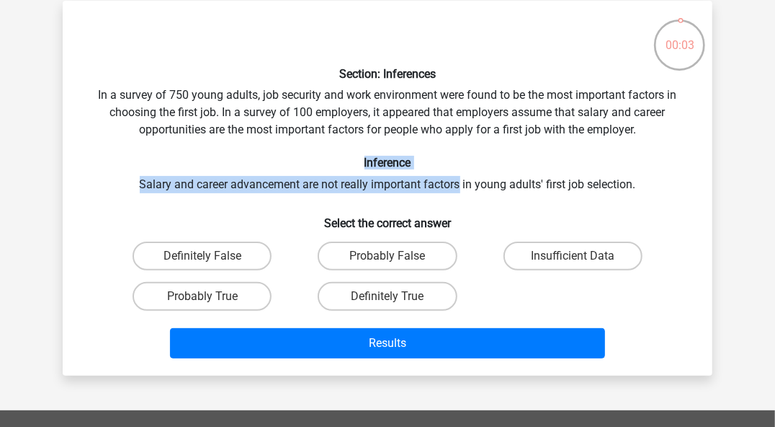
drag, startPoint x: 344, startPoint y: 159, endPoint x: 451, endPoint y: 195, distance: 113.3
click at [451, 195] on div "Section: Inferences In a survey of 750 young adults, job security and work envi…" at bounding box center [387, 188] width 639 height 352
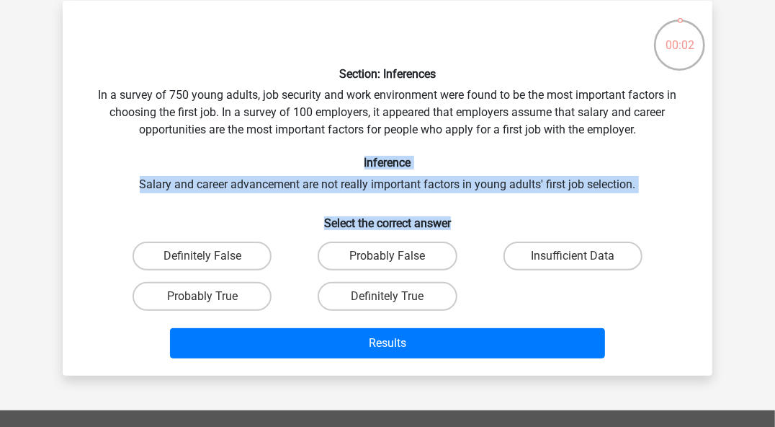
click at [451, 196] on div "Section: Inferences In a survey of 750 young adults, job security and work envi…" at bounding box center [387, 188] width 639 height 352
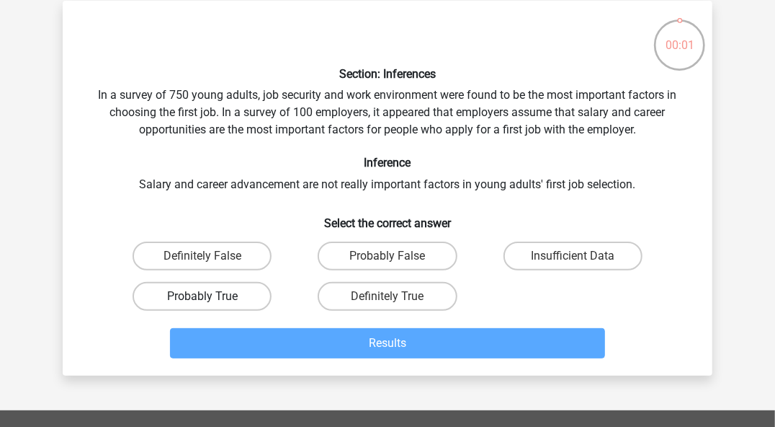
click at [229, 295] on label "Probably True" at bounding box center [202, 296] width 139 height 29
click at [212, 296] on input "Probably True" at bounding box center [207, 300] width 9 height 9
radio input "true"
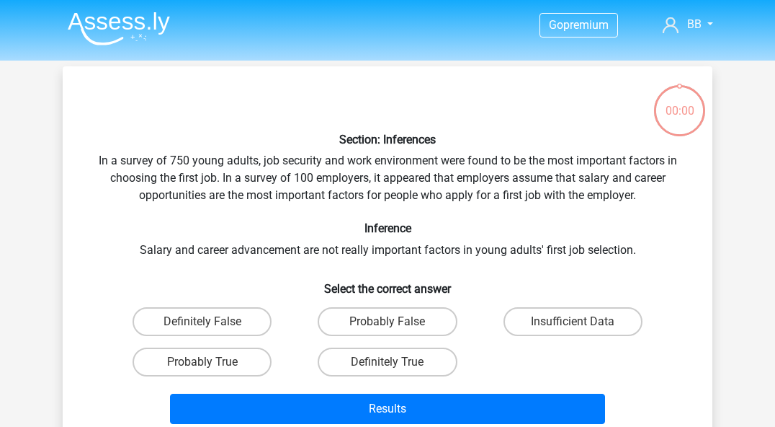
scroll to position [66, 0]
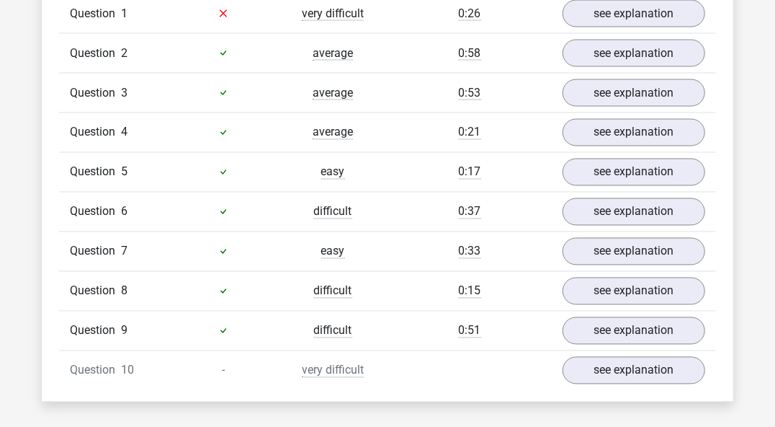
scroll to position [1297, 0]
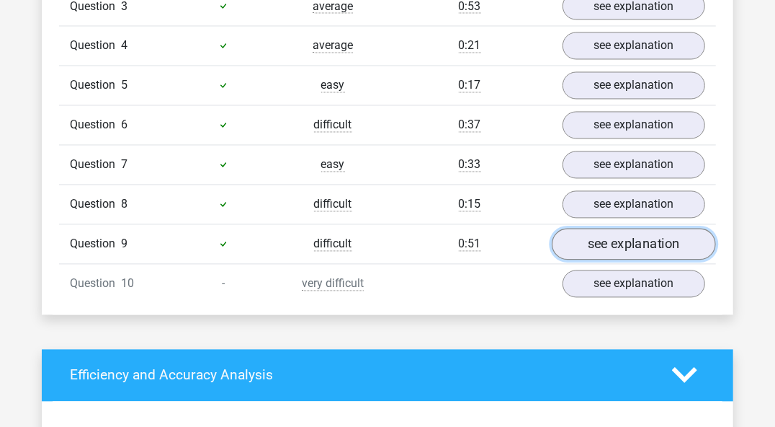
click at [611, 228] on link "see explanation" at bounding box center [634, 244] width 164 height 32
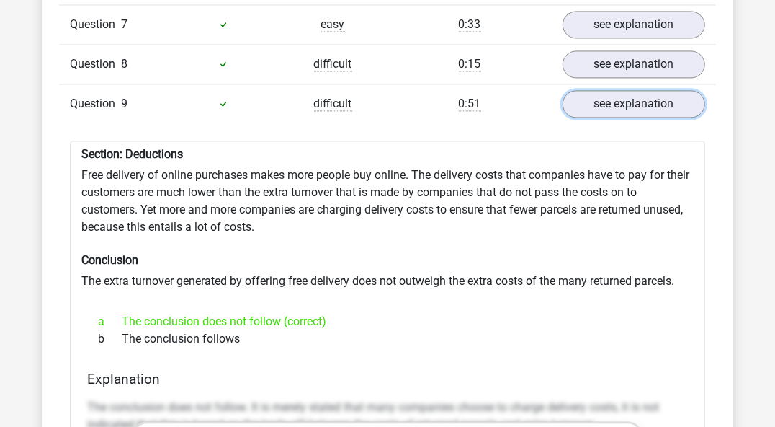
scroll to position [1514, 0]
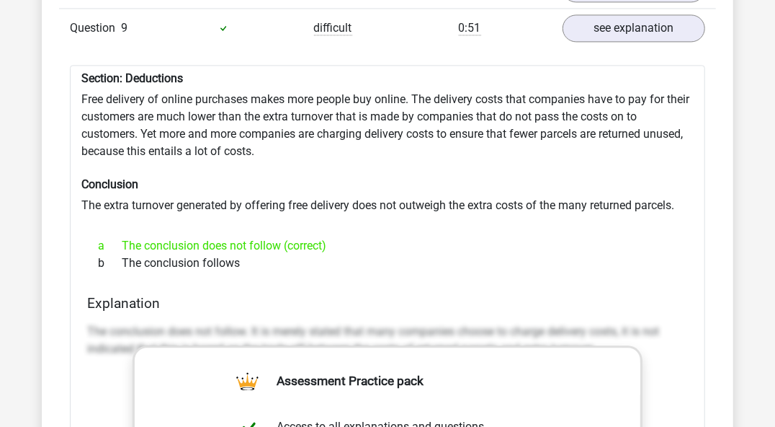
drag, startPoint x: 303, startPoint y: 149, endPoint x: 401, endPoint y: 211, distance: 116.6
click at [401, 237] on div "a The conclusion does not follow (correct)" at bounding box center [387, 245] width 601 height 17
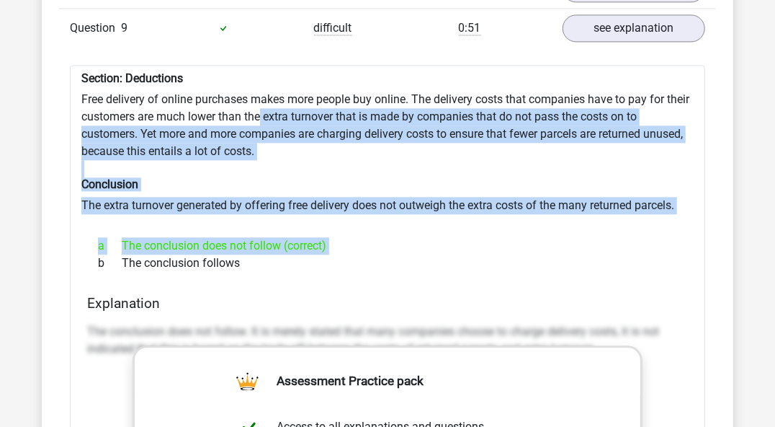
drag, startPoint x: 401, startPoint y: 211, endPoint x: 259, endPoint y: 86, distance: 189.0
drag, startPoint x: 282, startPoint y: 107, endPoint x: 420, endPoint y: 208, distance: 171.3
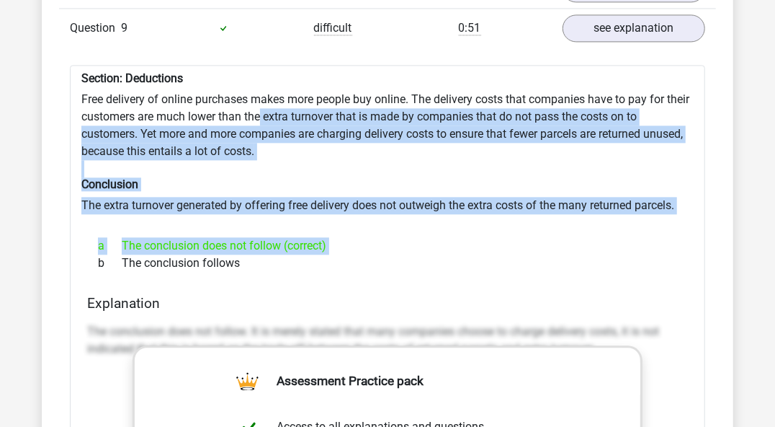
click at [420, 237] on div "a The conclusion does not follow (correct)" at bounding box center [387, 245] width 601 height 17
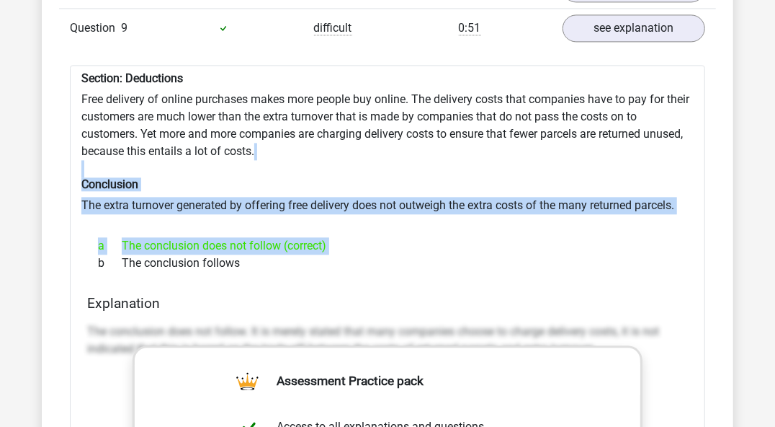
drag, startPoint x: 420, startPoint y: 208, endPoint x: 350, endPoint y: 128, distance: 106.7
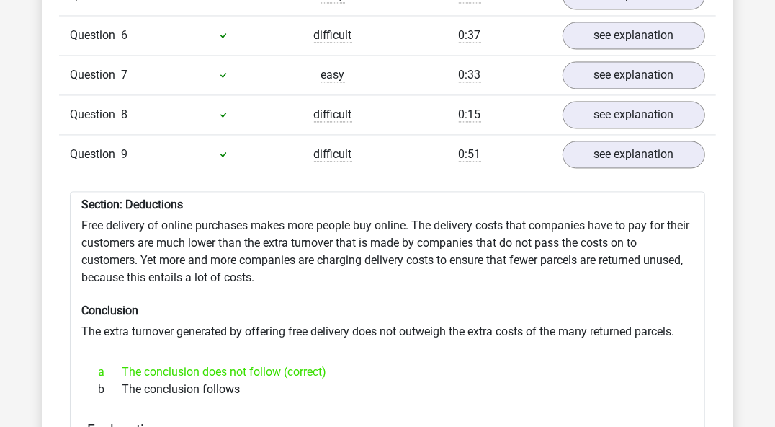
scroll to position [1225, 0]
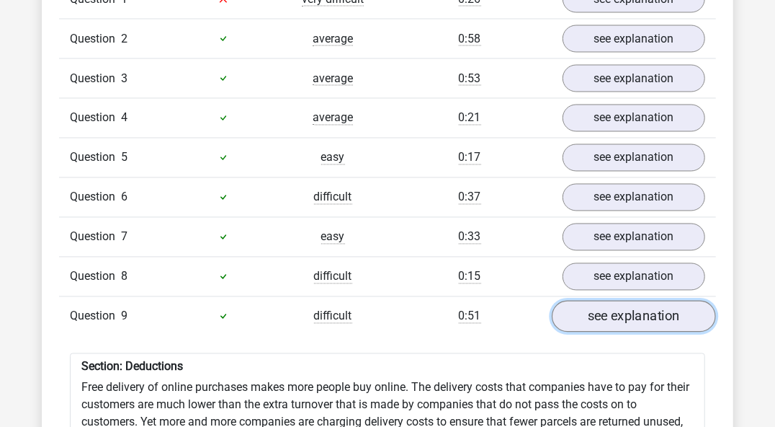
click at [644, 301] on link "see explanation" at bounding box center [634, 317] width 164 height 32
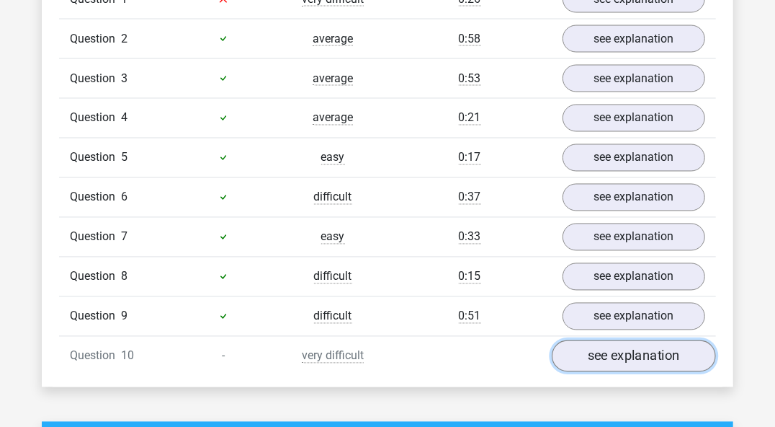
click at [612, 340] on link "see explanation" at bounding box center [634, 356] width 164 height 32
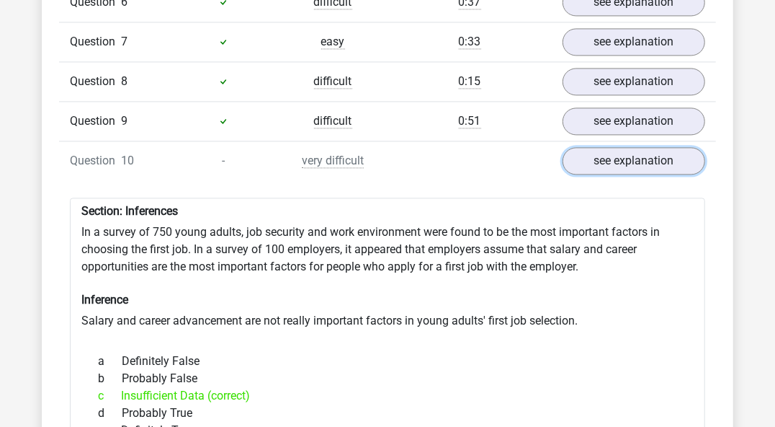
scroll to position [1441, 0]
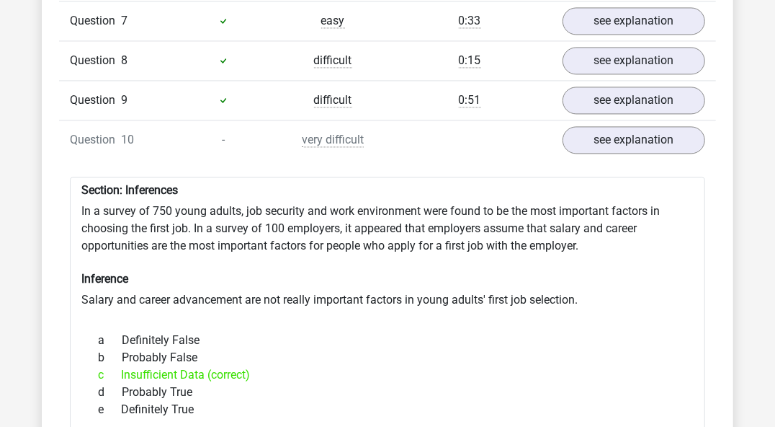
drag, startPoint x: 203, startPoint y: 226, endPoint x: 418, endPoint y: 304, distance: 229.4
click at [418, 332] on div "a Definitely False" at bounding box center [387, 340] width 601 height 17
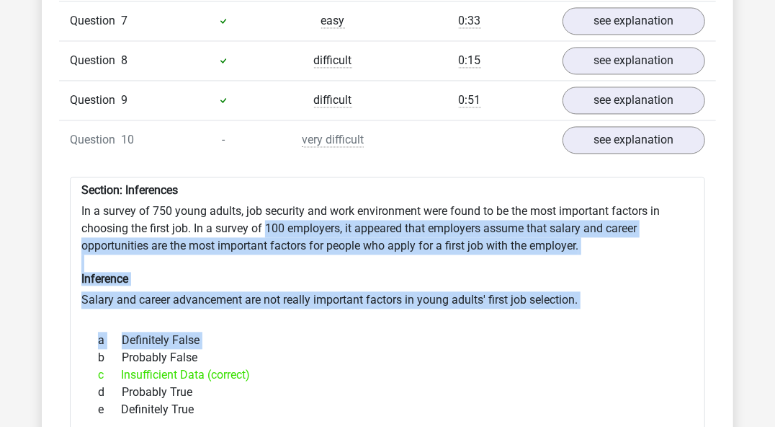
drag, startPoint x: 418, startPoint y: 304, endPoint x: 265, endPoint y: 195, distance: 188.2
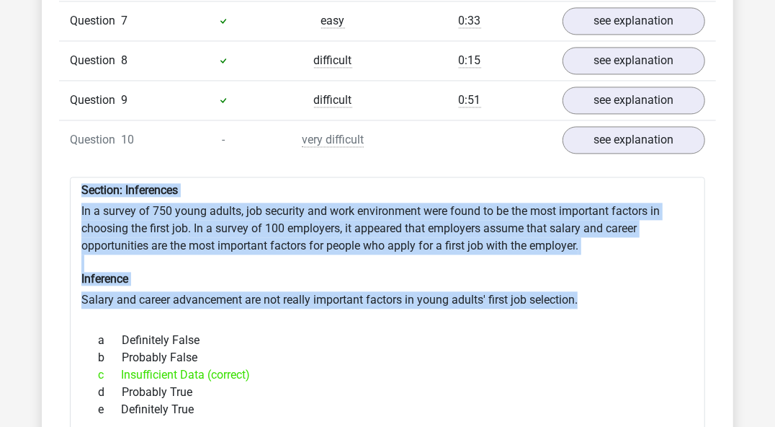
drag, startPoint x: 605, startPoint y: 278, endPoint x: 75, endPoint y: 154, distance: 544.9
copy div "Section: Inferences In a survey of 750 young adults, job security and work envi…"
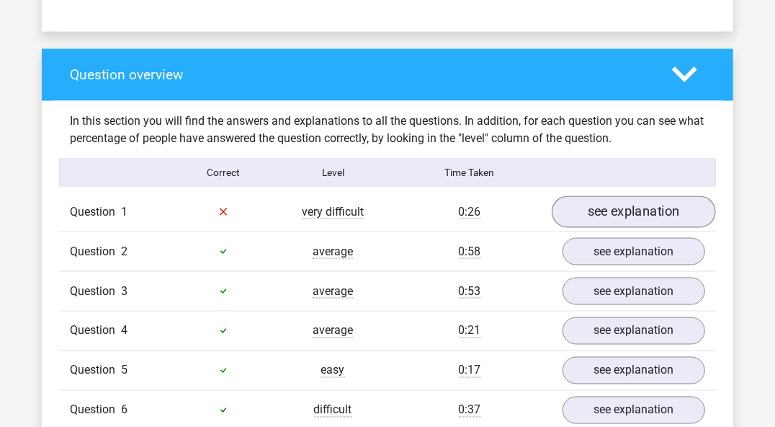
scroll to position [1009, 0]
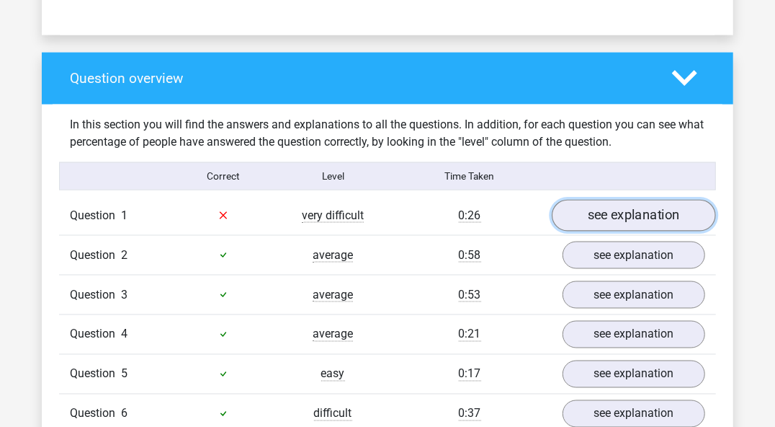
click at [686, 200] on link "see explanation" at bounding box center [634, 216] width 164 height 32
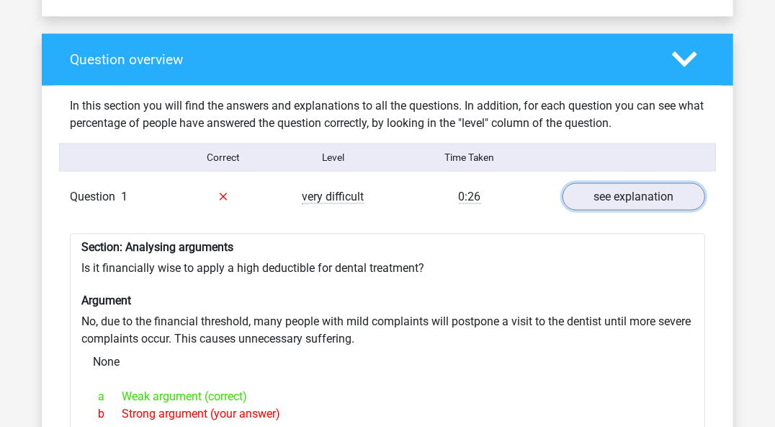
scroll to position [1081, 0]
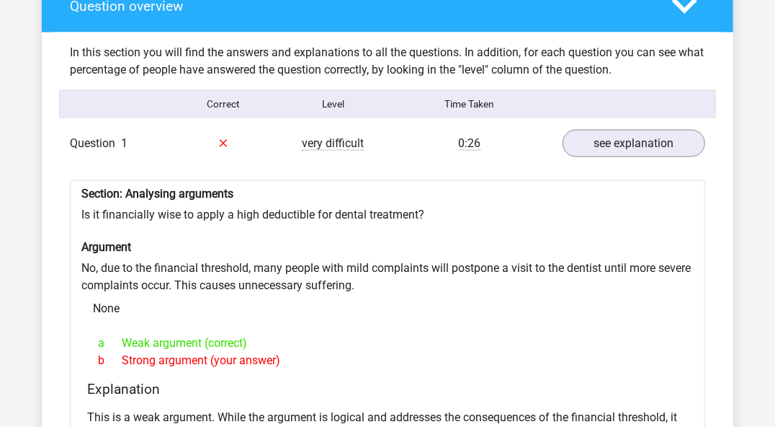
click at [226, 199] on div "Section: Analysing arguments Is it financially wise to apply a high deductible …" at bounding box center [388, 354] width 636 height 348
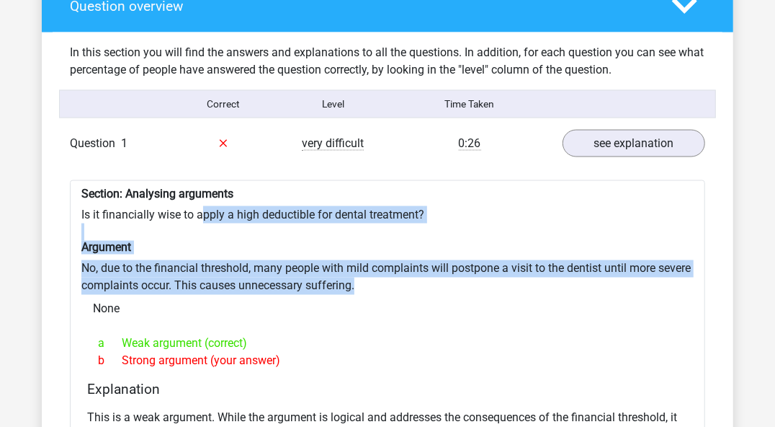
drag, startPoint x: 203, startPoint y: 178, endPoint x: 430, endPoint y: 265, distance: 242.9
click at [430, 265] on div "Section: Analysing arguments Is it financially wise to apply a high deductible …" at bounding box center [388, 354] width 636 height 348
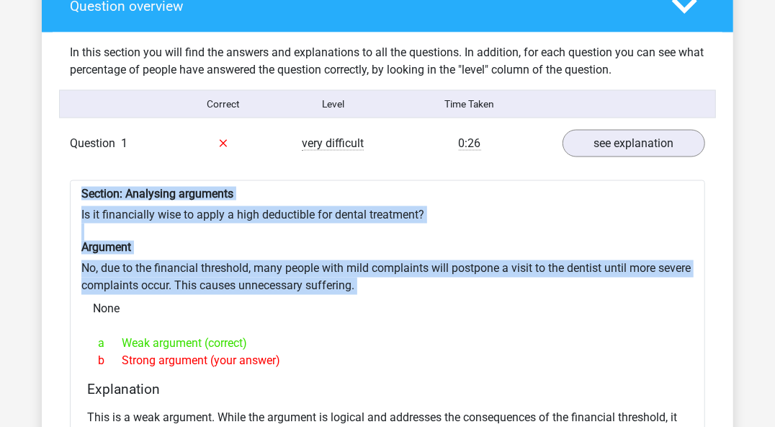
drag, startPoint x: 430, startPoint y: 265, endPoint x: 77, endPoint y: 164, distance: 367.1
click at [77, 180] on div "Section: Analysing arguments Is it financially wise to apply a high deductible …" at bounding box center [388, 354] width 636 height 348
click at [79, 223] on div "Section: Analysing arguments Is it financially wise to apply a high deductible …" at bounding box center [388, 354] width 636 height 348
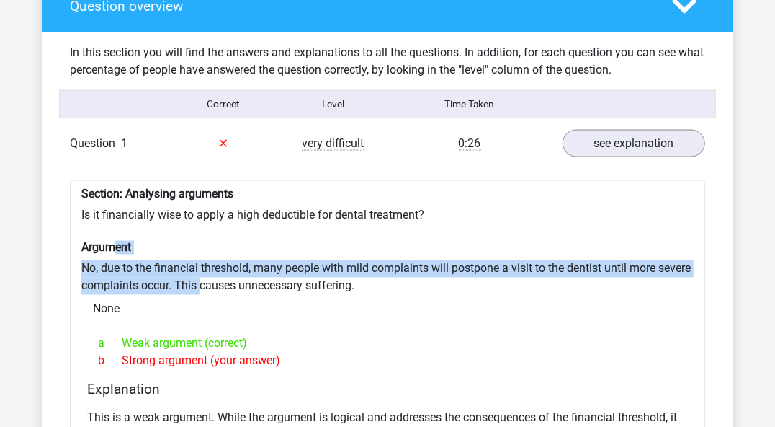
drag, startPoint x: 113, startPoint y: 221, endPoint x: 244, endPoint y: 261, distance: 137.0
click at [244, 260] on div "Section: Analysing arguments Is it financially wise to apply a high deductible …" at bounding box center [388, 354] width 636 height 348
click at [245, 261] on div "Section: Analysing arguments Is it financially wise to apply a high deductible …" at bounding box center [388, 354] width 636 height 348
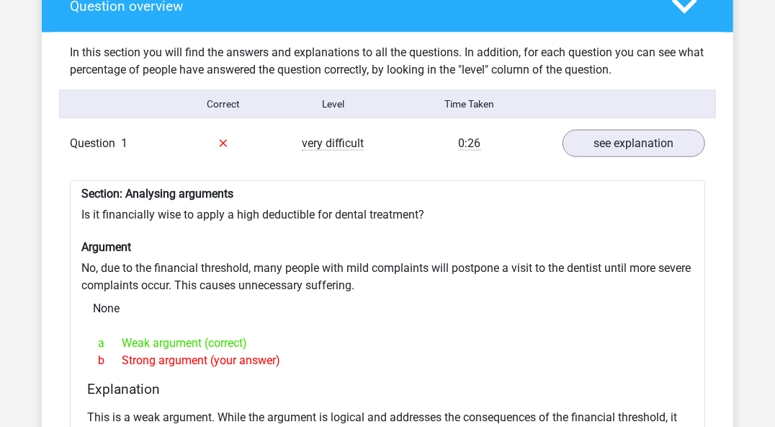
click at [71, 236] on div "Section: Analysing arguments Is it financially wise to apply a high deductible …" at bounding box center [388, 354] width 636 height 348
drag, startPoint x: 150, startPoint y: 221, endPoint x: 409, endPoint y: 276, distance: 264.6
click at [409, 276] on div "Section: Analysing arguments Is it financially wise to apply a high deductible …" at bounding box center [388, 354] width 636 height 348
click at [409, 295] on div "None" at bounding box center [387, 309] width 613 height 29
drag, startPoint x: 341, startPoint y: 234, endPoint x: 257, endPoint y: 192, distance: 93.8
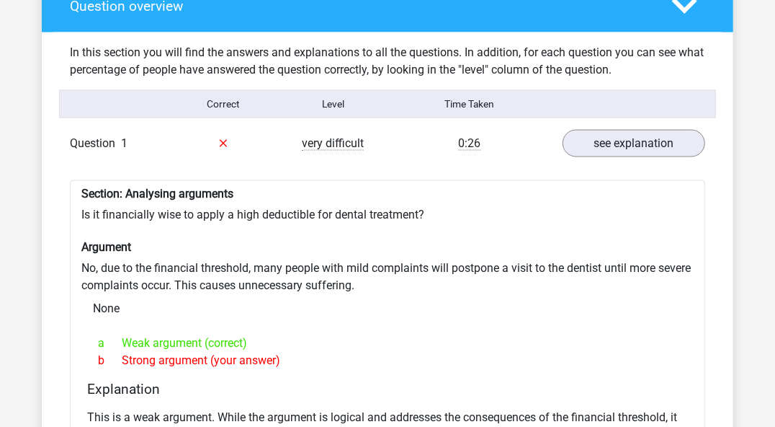
click at [257, 192] on div "Section: Analysing arguments Is it financially wise to apply a high deductible …" at bounding box center [388, 354] width 636 height 348
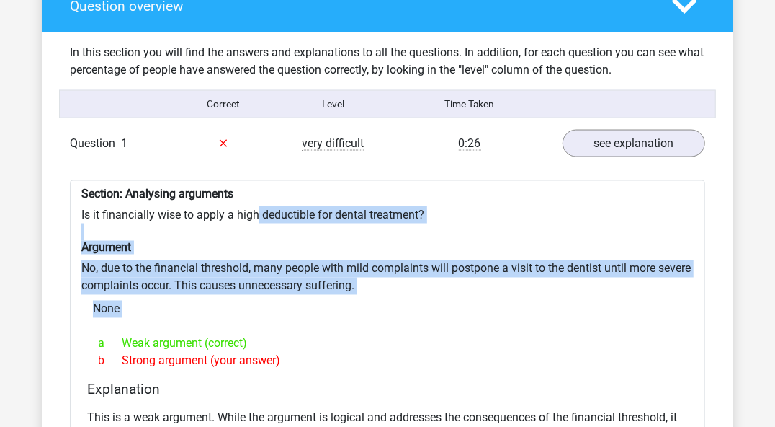
drag, startPoint x: 257, startPoint y: 192, endPoint x: 454, endPoint y: 295, distance: 222.4
click at [454, 295] on div "Section: Analysing arguments Is it financially wise to apply a high deductible …" at bounding box center [388, 354] width 636 height 348
click at [454, 295] on div "None" at bounding box center [387, 309] width 613 height 29
drag, startPoint x: 454, startPoint y: 295, endPoint x: 234, endPoint y: 203, distance: 238.4
click at [234, 203] on div "Section: Analysing arguments Is it financially wise to apply a high deductible …" at bounding box center [388, 354] width 636 height 348
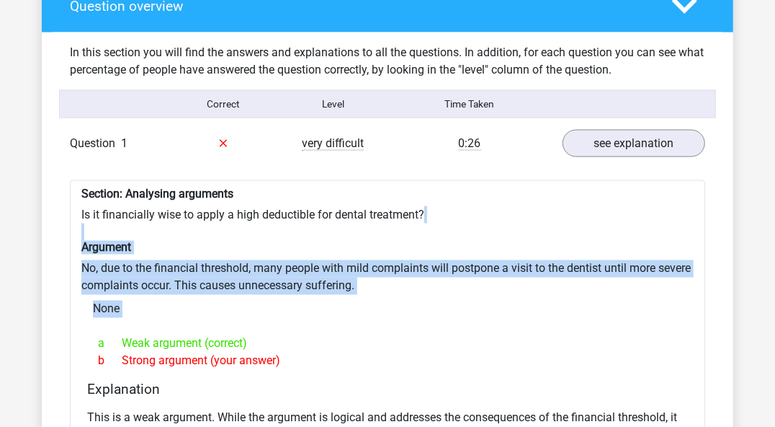
click at [234, 203] on div "Section: Analysing arguments Is it financially wise to apply a high deductible …" at bounding box center [388, 354] width 636 height 348
drag, startPoint x: 235, startPoint y: 205, endPoint x: 370, endPoint y: 282, distance: 155.5
click at [370, 282] on div "Section: Analysing arguments Is it financially wise to apply a high deductible …" at bounding box center [388, 354] width 636 height 348
click at [370, 295] on div "None" at bounding box center [387, 309] width 613 height 29
drag, startPoint x: 370, startPoint y: 282, endPoint x: 203, endPoint y: 195, distance: 188.3
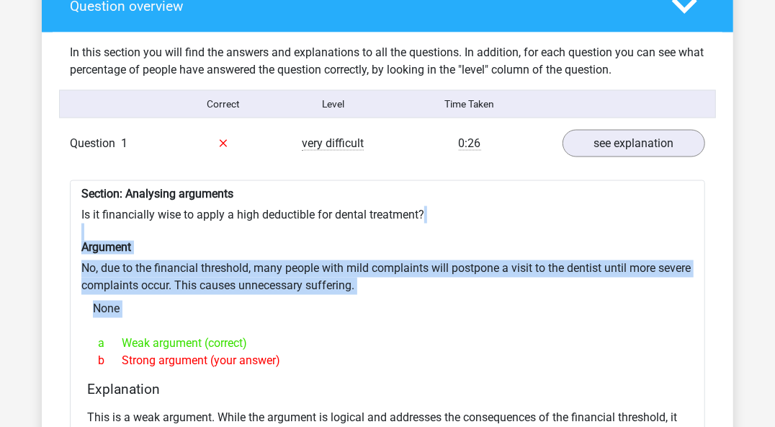
click at [203, 195] on div "Section: Analysing arguments Is it financially wise to apply a high deductible …" at bounding box center [388, 354] width 636 height 348
drag, startPoint x: 213, startPoint y: 203, endPoint x: 391, endPoint y: 278, distance: 193.2
click at [391, 278] on div "Section: Analysing arguments Is it financially wise to apply a high deductible …" at bounding box center [388, 354] width 636 height 348
click at [391, 295] on div "None" at bounding box center [387, 309] width 613 height 29
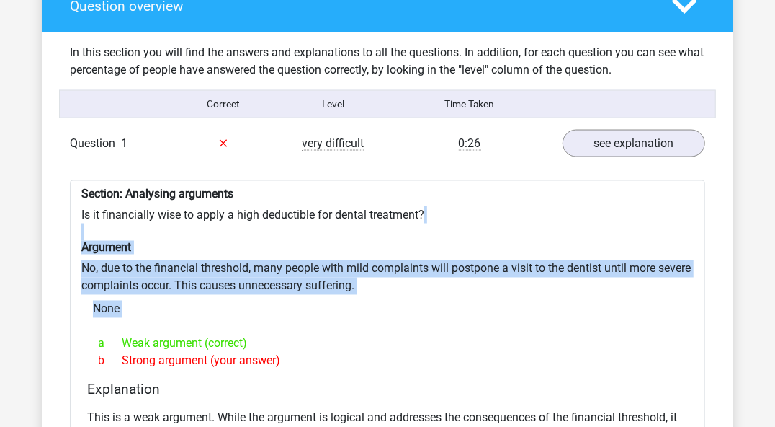
drag, startPoint x: 362, startPoint y: 268, endPoint x: 257, endPoint y: 229, distance: 111.5
click at [262, 230] on div "Section: Analysing arguments Is it financially wise to apply a high deductible …" at bounding box center [388, 354] width 636 height 348
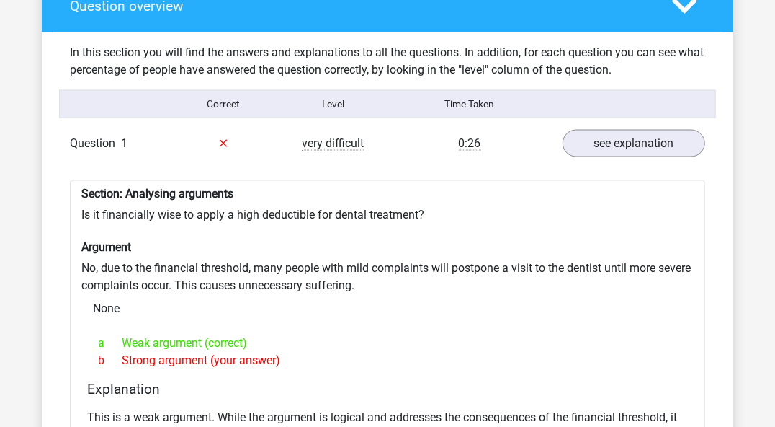
click at [257, 229] on div "Section: Analysing arguments Is it financially wise to apply a high deductible …" at bounding box center [388, 354] width 636 height 348
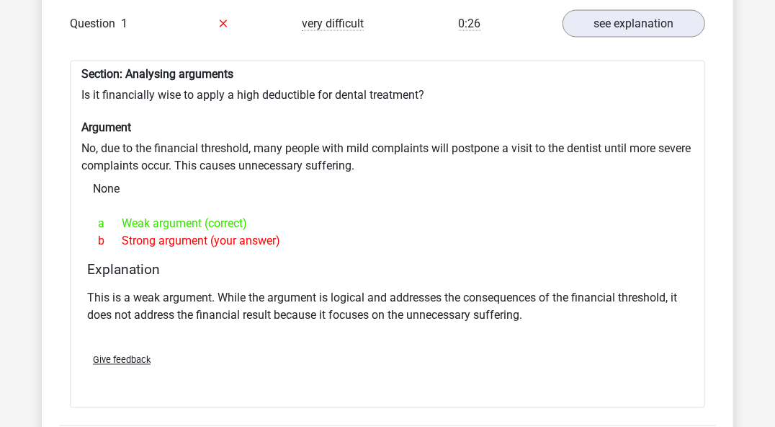
scroll to position [1225, 0]
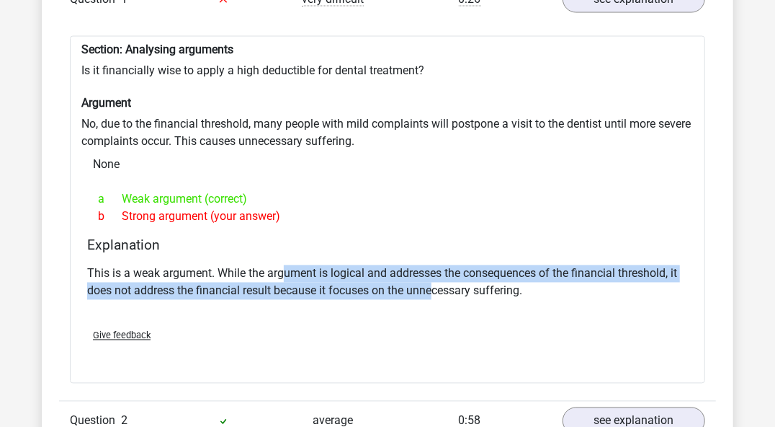
drag, startPoint x: 426, startPoint y: 262, endPoint x: 434, endPoint y: 264, distance: 8.1
click at [434, 265] on p "This is a weak argument. While the argument is logical and addresses the conseq…" at bounding box center [387, 282] width 601 height 35
click at [435, 265] on p "This is a weak argument. While the argument is logical and addresses the conseq…" at bounding box center [387, 282] width 601 height 35
drag, startPoint x: 435, startPoint y: 264, endPoint x: 305, endPoint y: 242, distance: 131.5
click at [305, 265] on p "This is a weak argument. While the argument is logical and addresses the conseq…" at bounding box center [387, 282] width 601 height 35
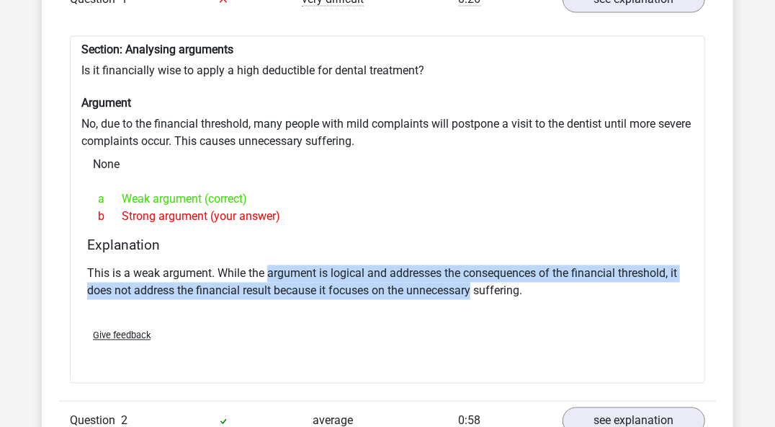
click at [305, 265] on p "This is a weak argument. While the argument is logical and addresses the conseq…" at bounding box center [387, 282] width 601 height 35
drag, startPoint x: 305, startPoint y: 242, endPoint x: 431, endPoint y: 265, distance: 128.1
click at [431, 265] on p "This is a weak argument. While the argument is logical and addresses the conseq…" at bounding box center [387, 282] width 601 height 35
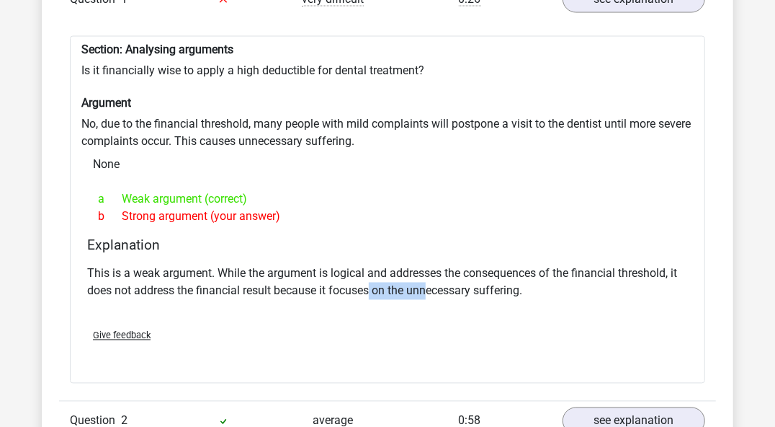
drag, startPoint x: 412, startPoint y: 262, endPoint x: 280, endPoint y: 239, distance: 133.2
click at [283, 265] on p "This is a weak argument. While the argument is logical and addresses the conseq…" at bounding box center [387, 282] width 601 height 35
click at [280, 265] on p "This is a weak argument. While the argument is logical and addresses the conseq…" at bounding box center [387, 282] width 601 height 35
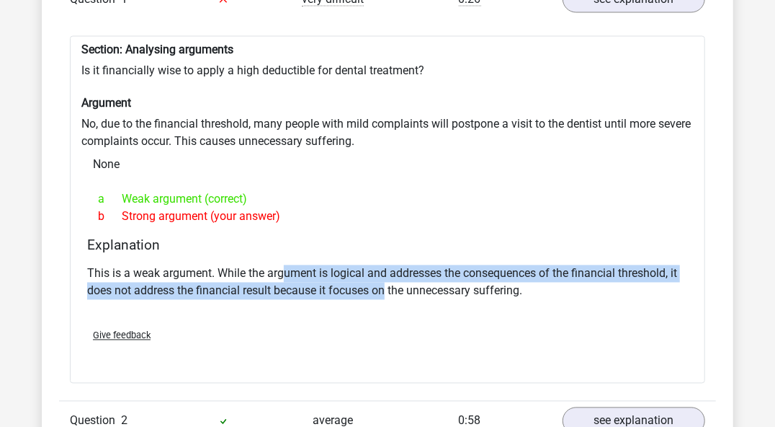
drag, startPoint x: 332, startPoint y: 260, endPoint x: 412, endPoint y: 273, distance: 81.0
click at [407, 272] on div "This is a weak argument. While the argument is logical and addresses the conseq…" at bounding box center [387, 288] width 601 height 58
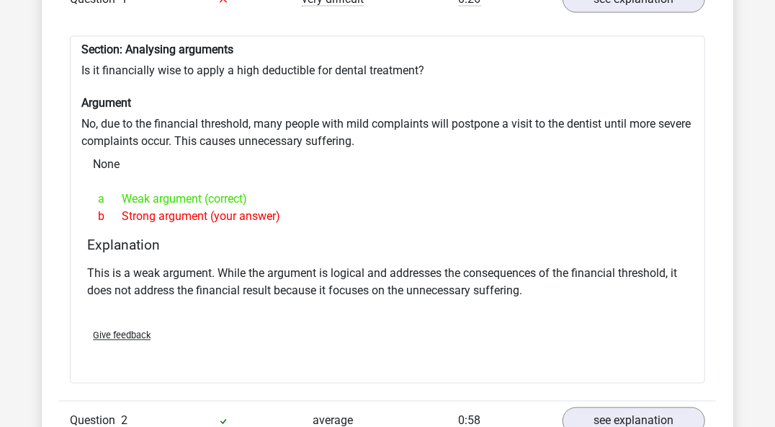
click at [417, 273] on div "This is a weak argument. While the argument is logical and addresses the conseq…" at bounding box center [387, 288] width 601 height 58
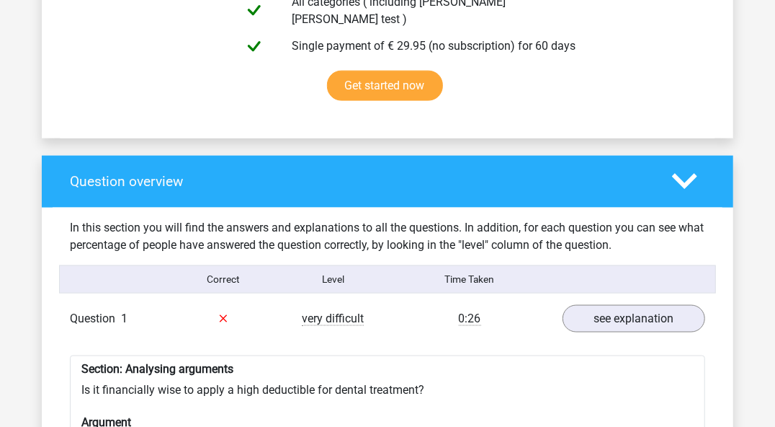
scroll to position [1081, 0]
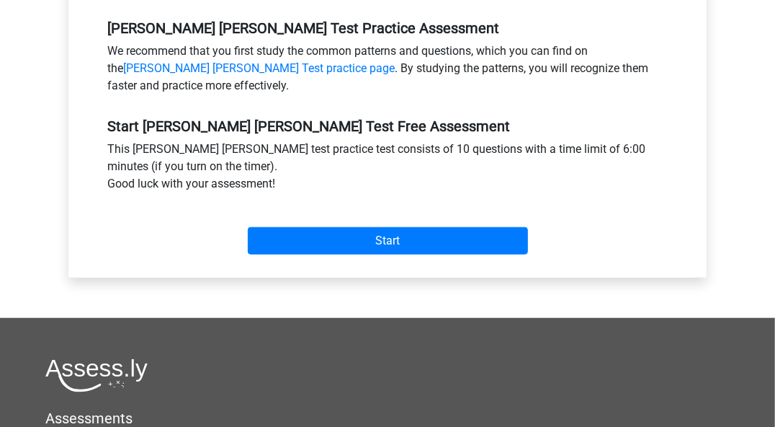
scroll to position [216, 0]
